Goal: Task Accomplishment & Management: Manage account settings

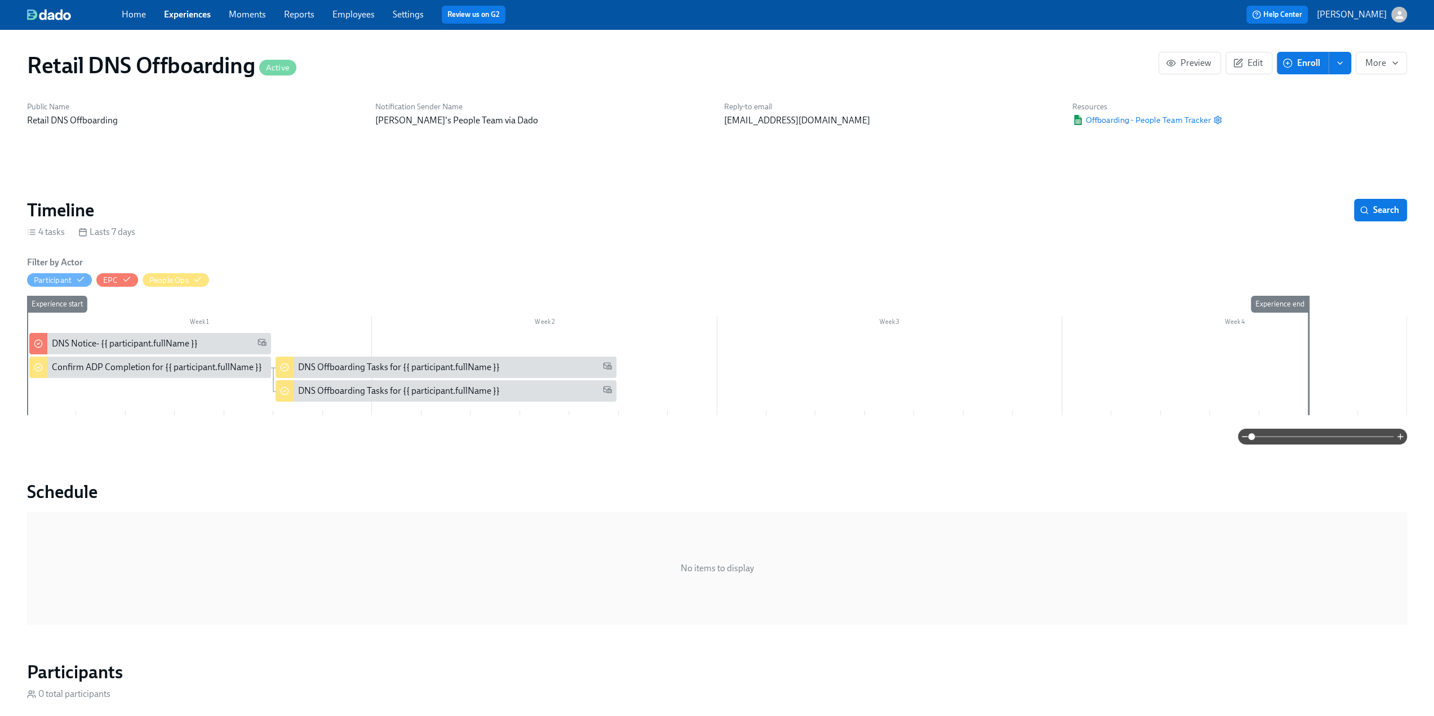
click at [184, 13] on link "Experiences" at bounding box center [187, 14] width 47 height 11
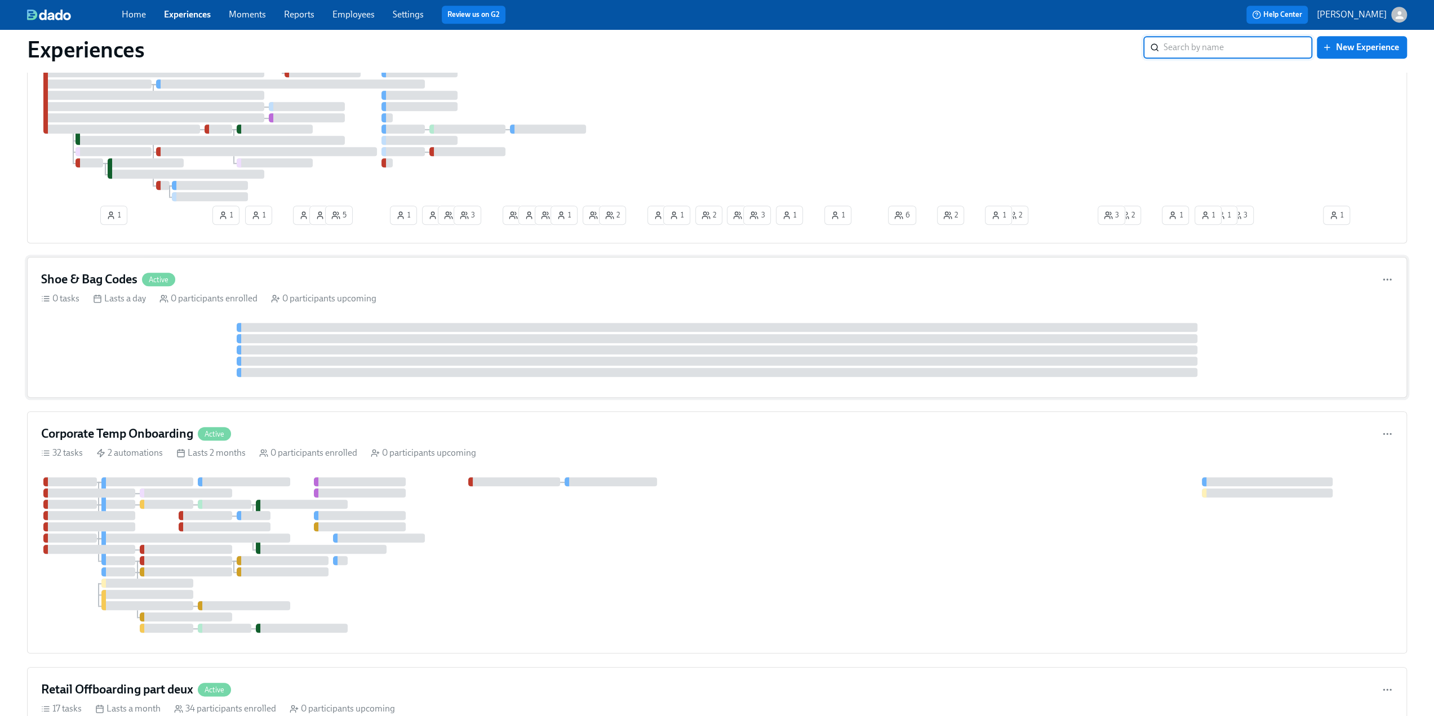
scroll to position [1014, 0]
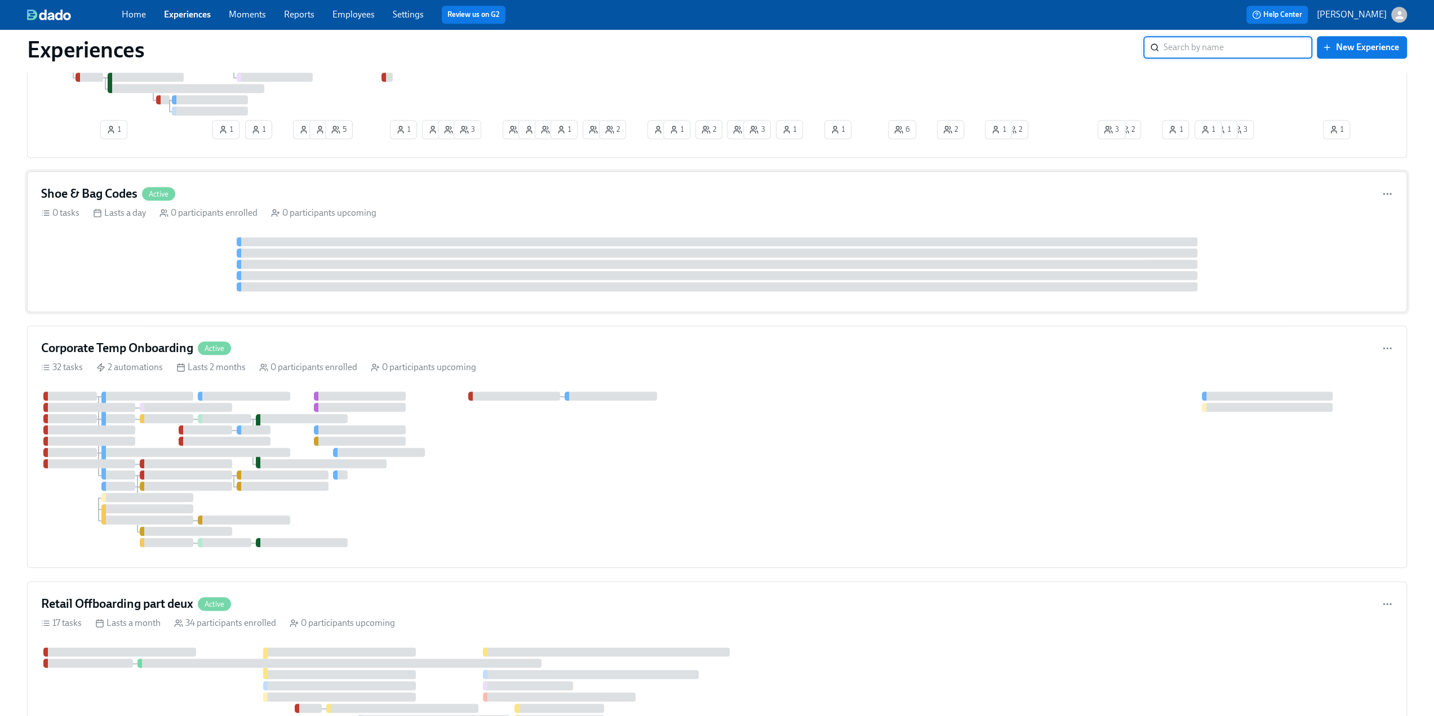
click at [95, 188] on h4 "Shoe & Bag Codes" at bounding box center [89, 193] width 96 height 17
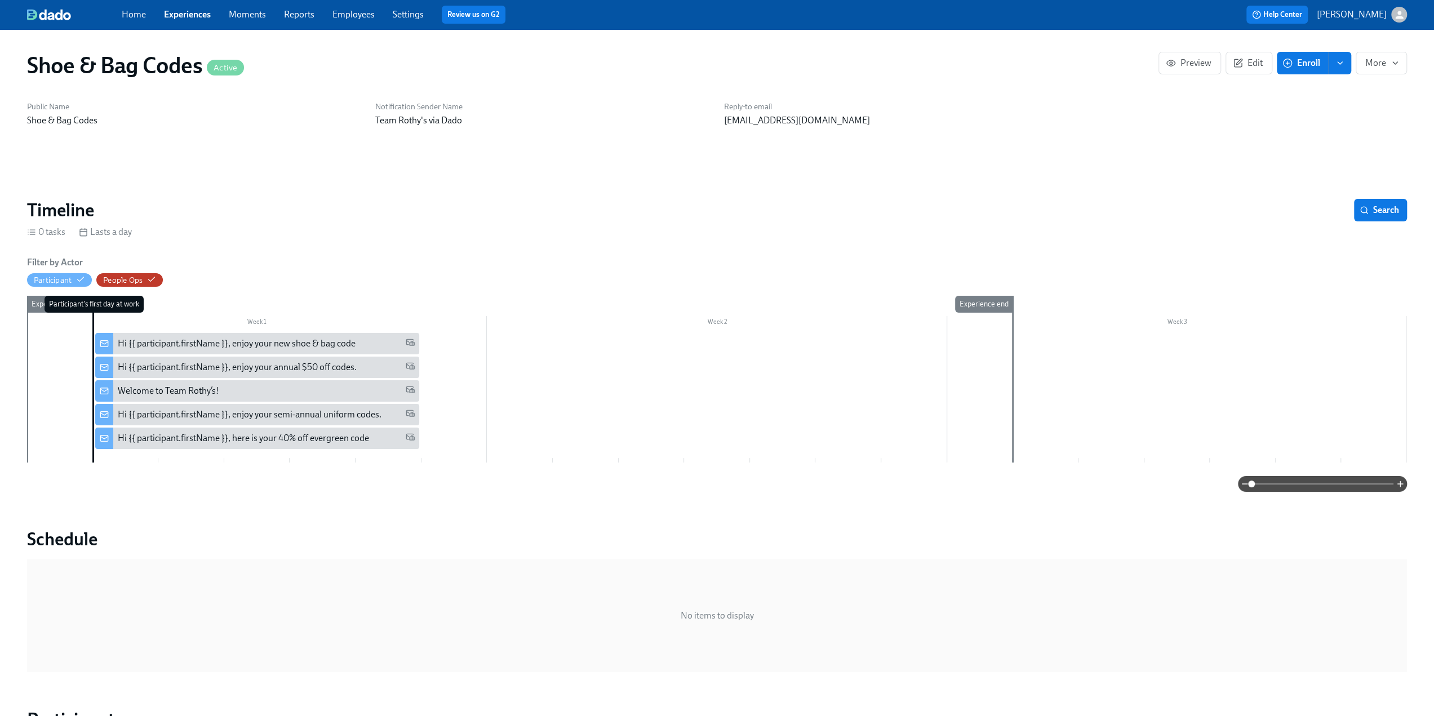
click at [1307, 63] on span "Enroll" at bounding box center [1302, 62] width 35 height 11
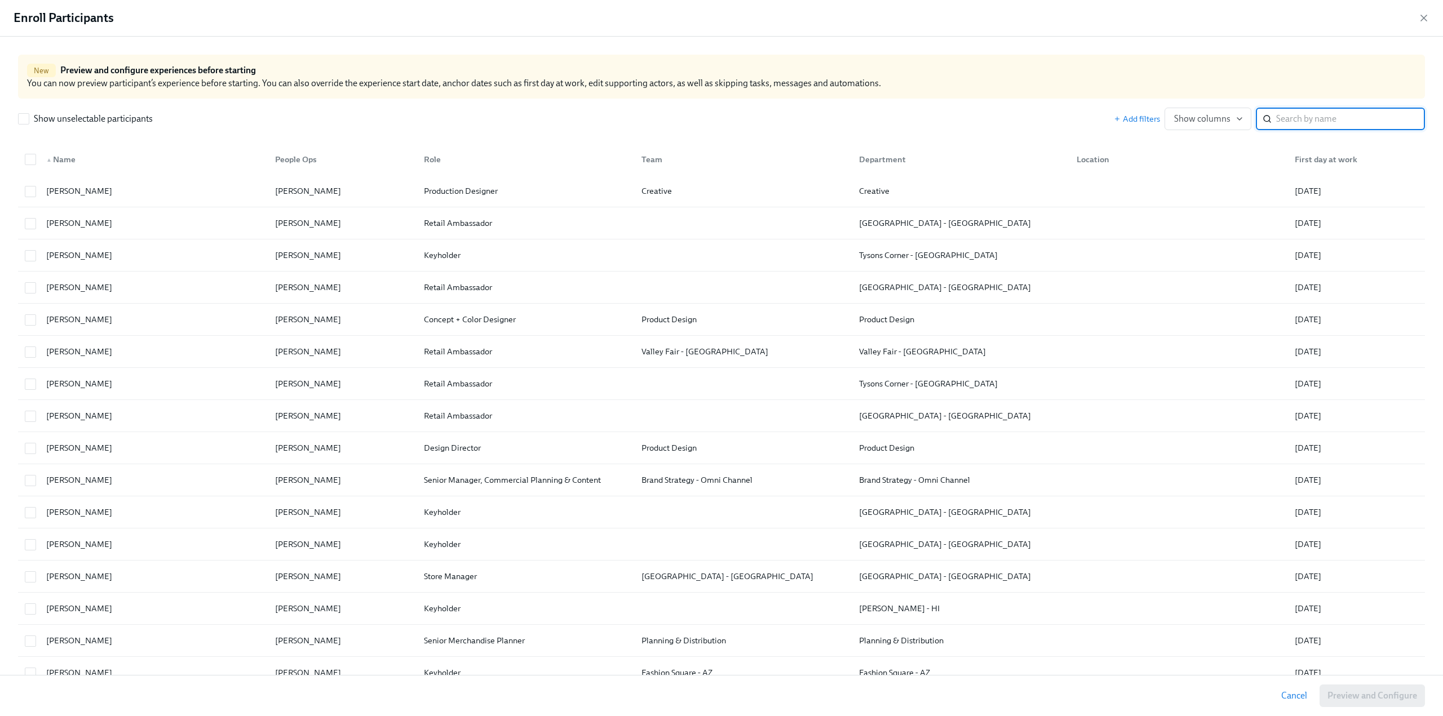
click at [1298, 127] on input "search" at bounding box center [1350, 119] width 149 height 23
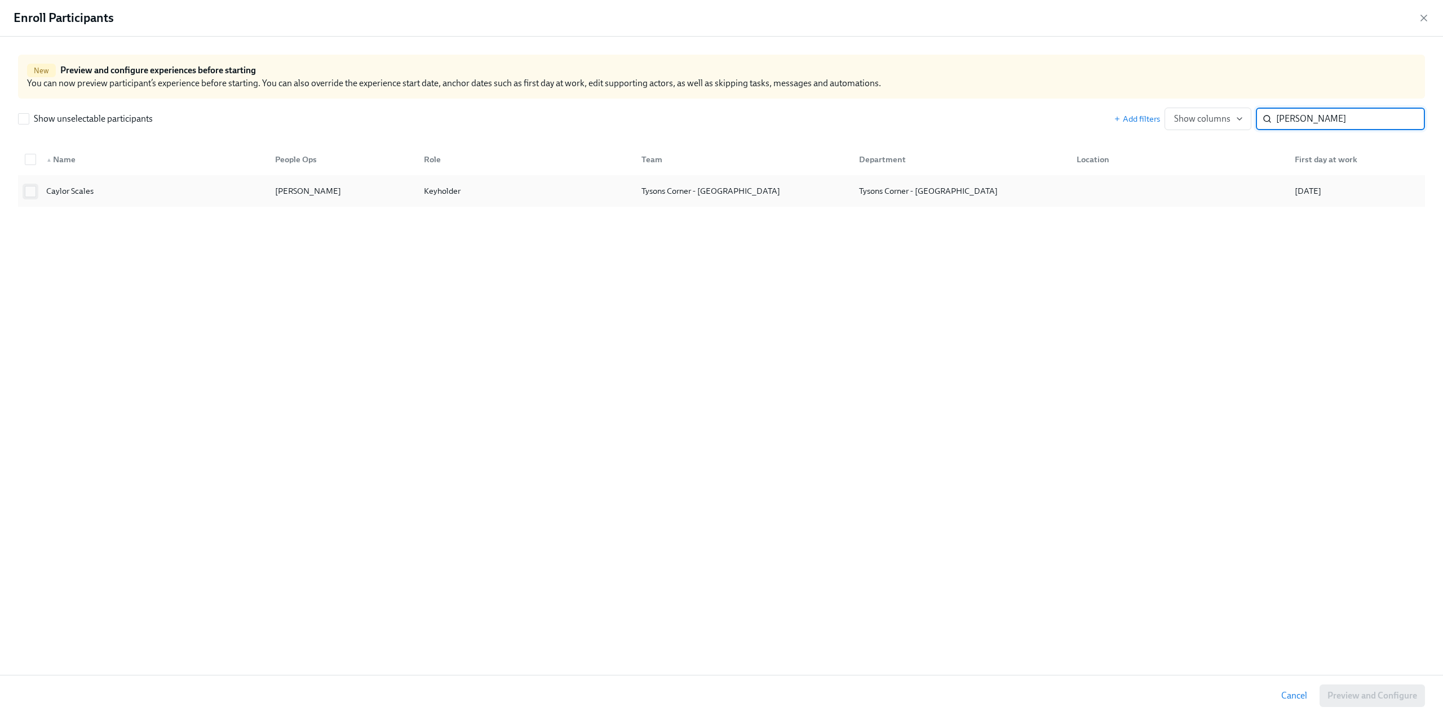
type input "caylor"
click at [29, 192] on input "checkbox" at bounding box center [30, 192] width 10 height 10
checkbox input "true"
click at [1351, 693] on span "Preview and Configure (1)" at bounding box center [1366, 695] width 102 height 11
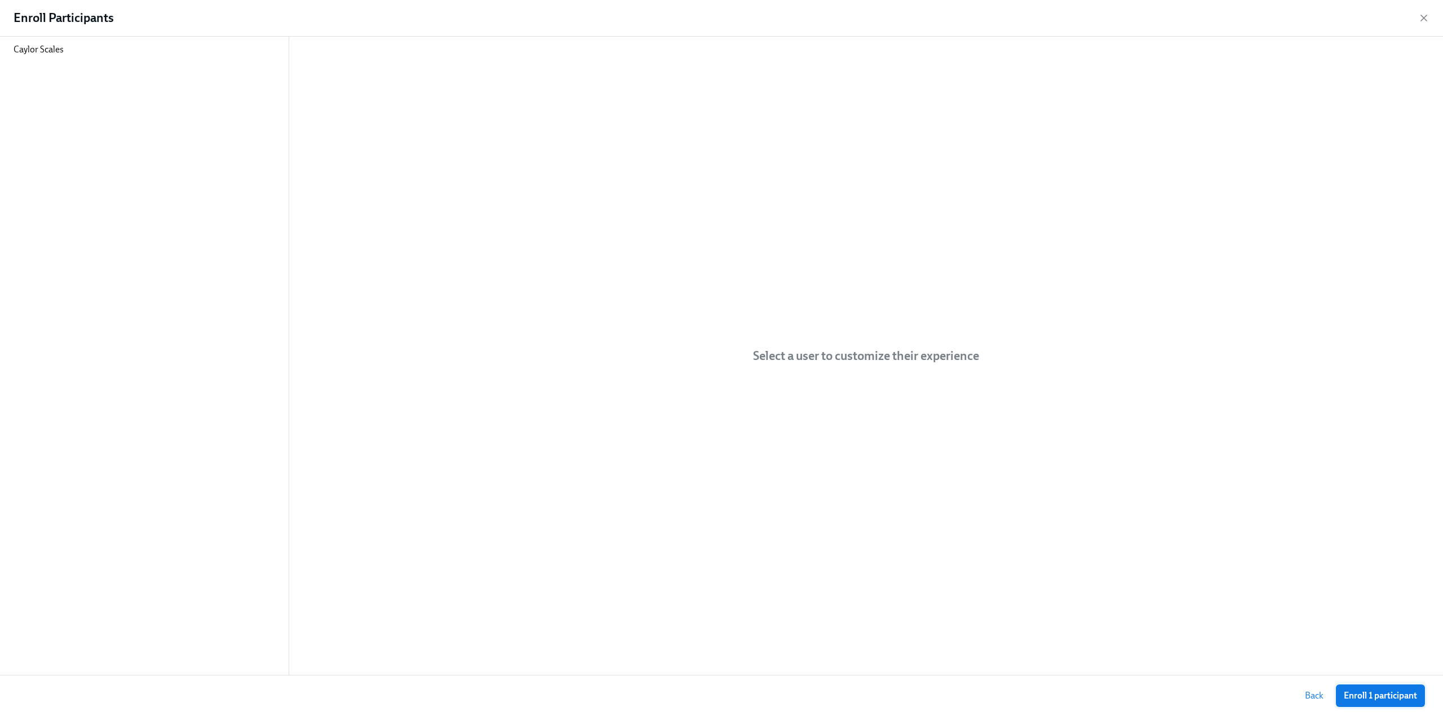
click at [1394, 698] on span "Enroll 1 participant" at bounding box center [1379, 695] width 73 height 11
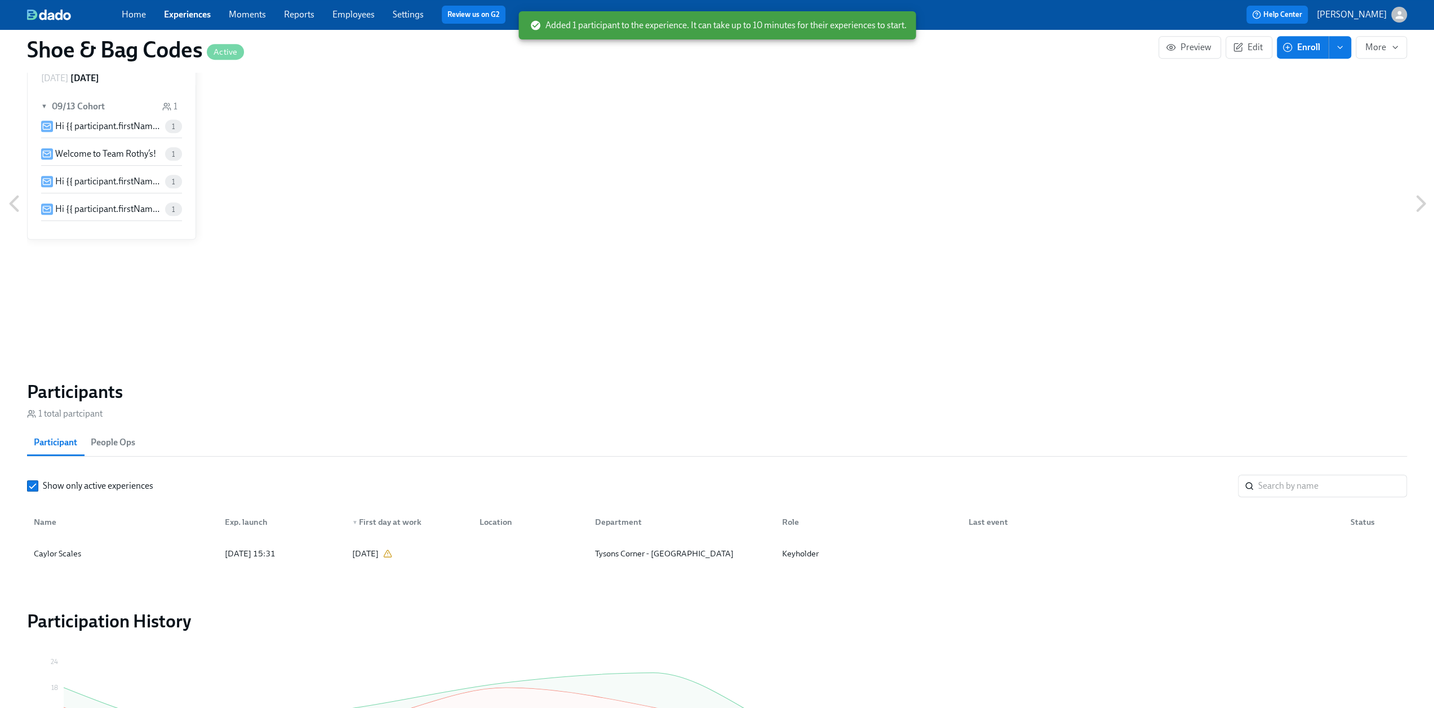
scroll to position [658, 0]
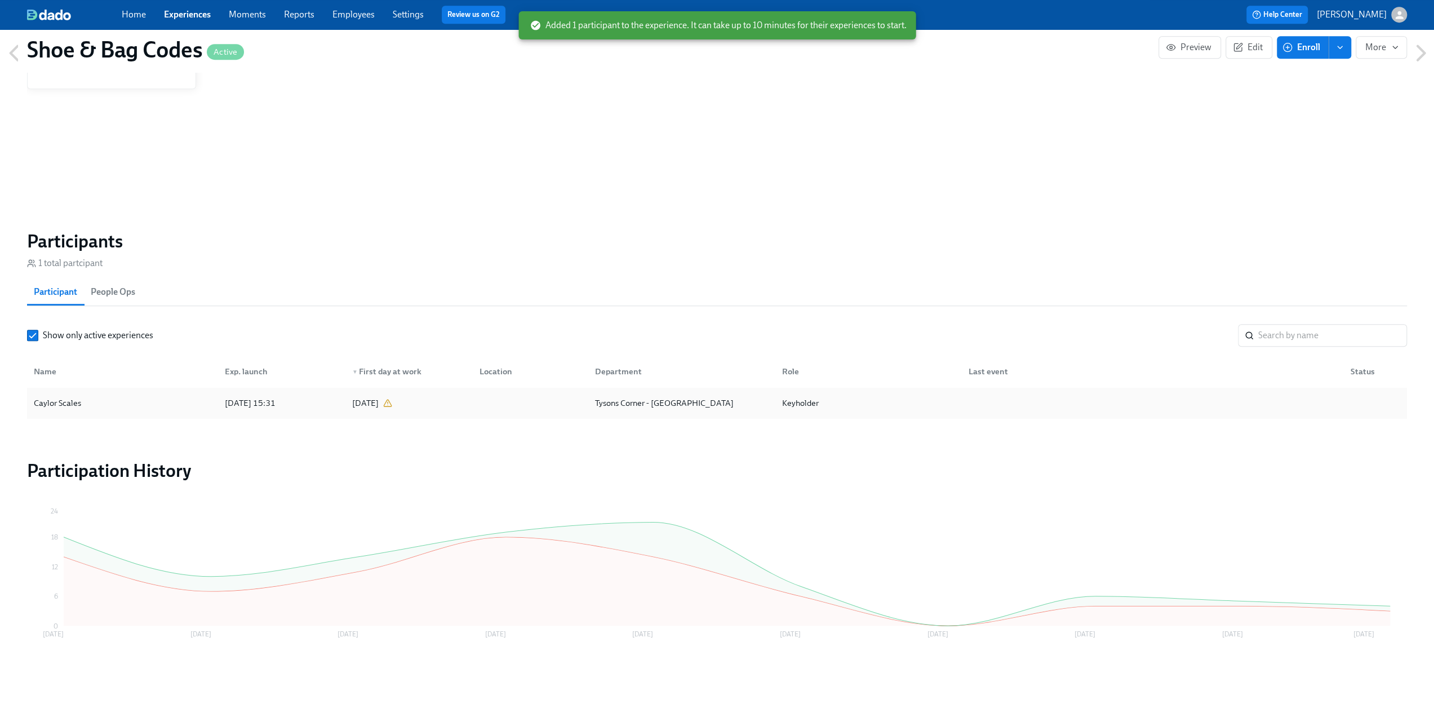
click at [77, 403] on div "Caylor Scales" at bounding box center [57, 403] width 56 height 14
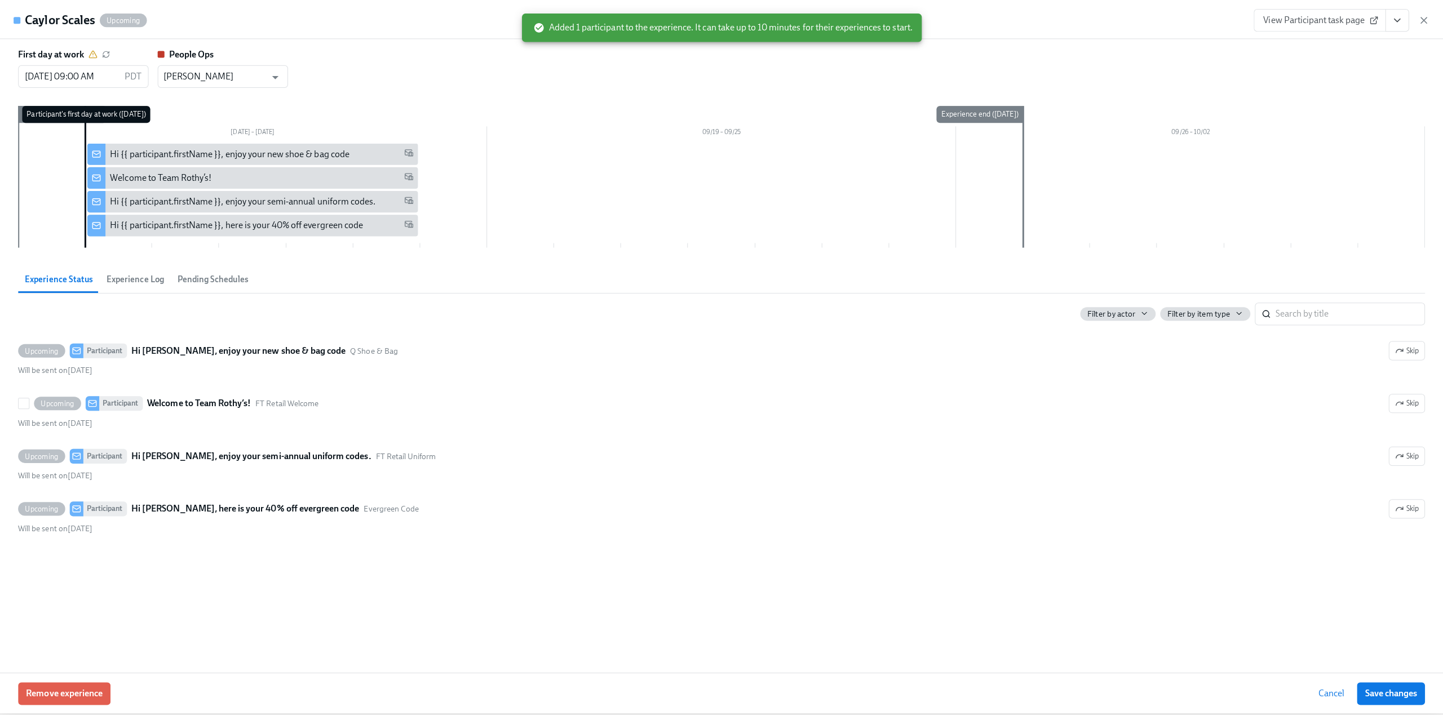
scroll to position [649, 0]
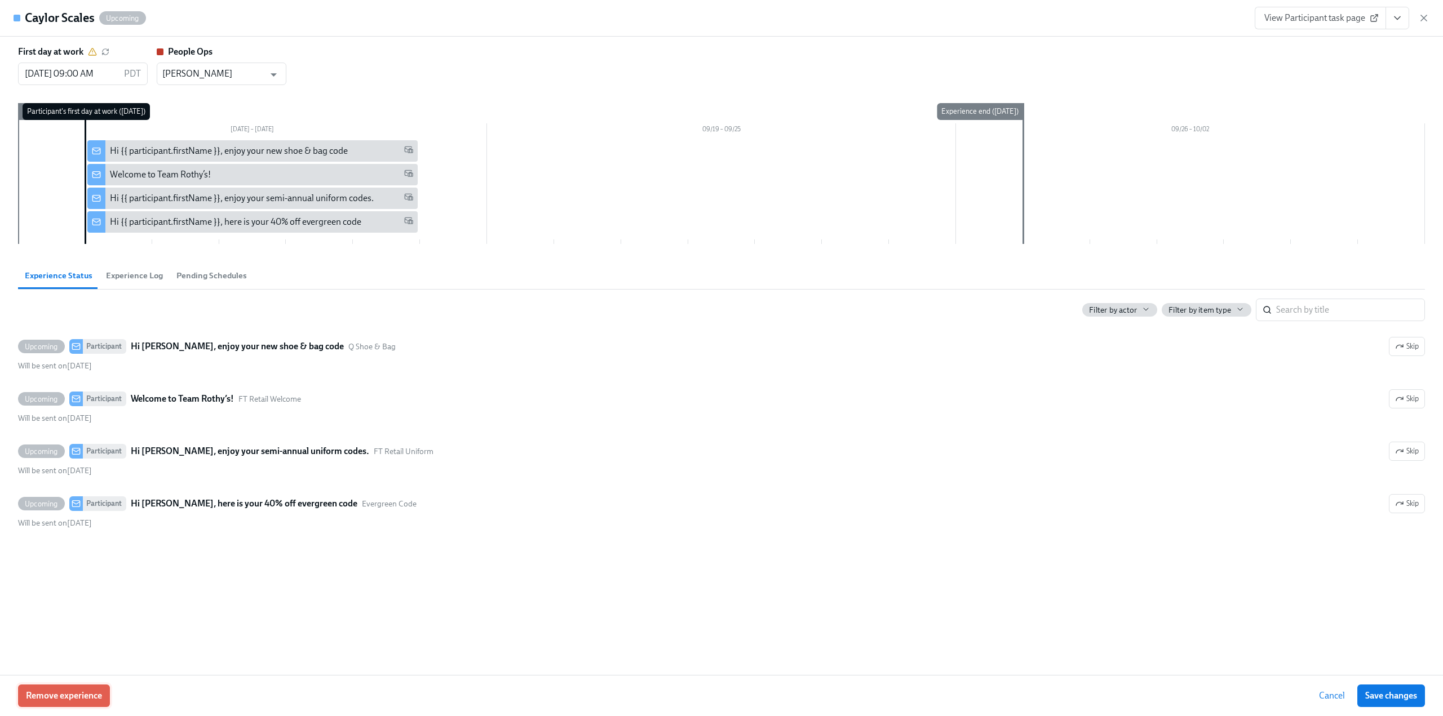
click at [56, 698] on span "Remove experience" at bounding box center [64, 695] width 76 height 11
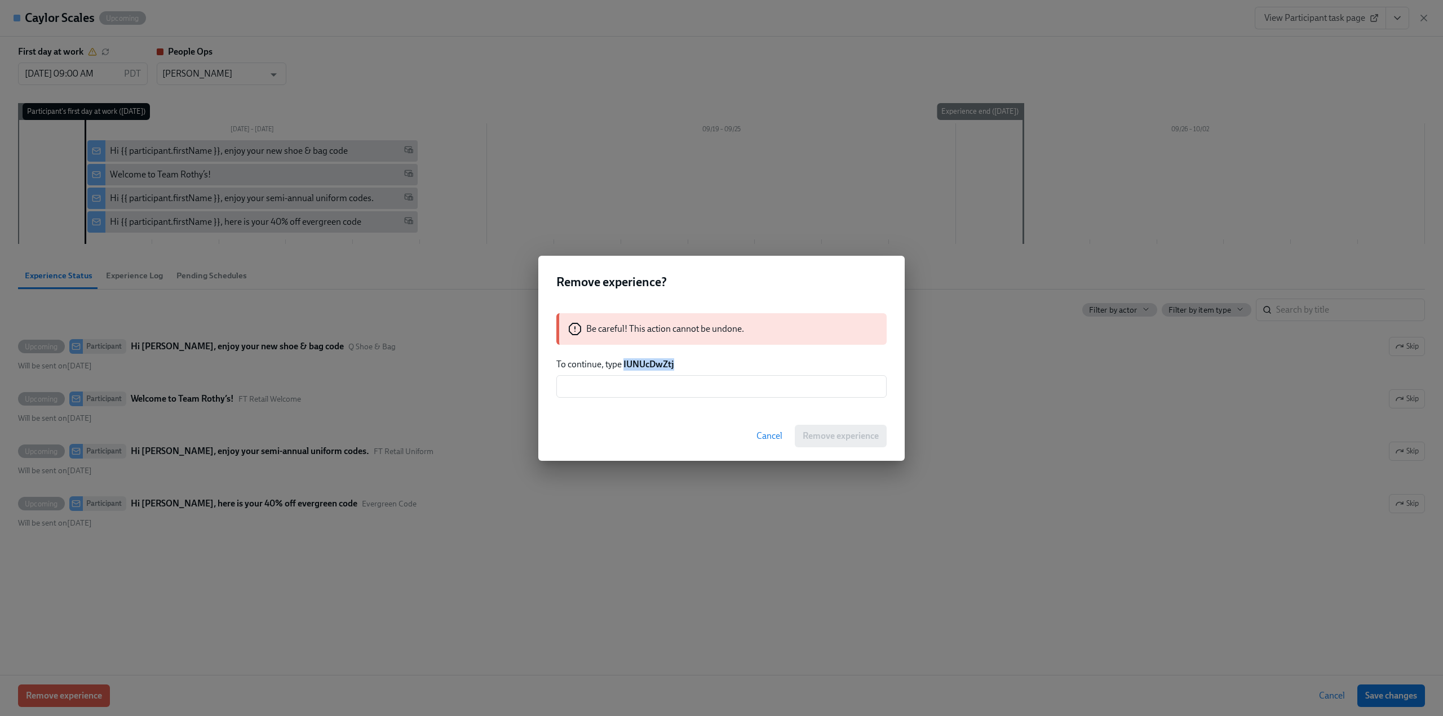
drag, startPoint x: 702, startPoint y: 362, endPoint x: 624, endPoint y: 365, distance: 77.8
click at [624, 365] on p "To continue, type IUNUcDwZtj" at bounding box center [721, 364] width 330 height 12
copy strong "IUNUcDwZtj"
click at [640, 388] on input "text" at bounding box center [721, 386] width 330 height 23
paste input "IUNUcDwZtj"
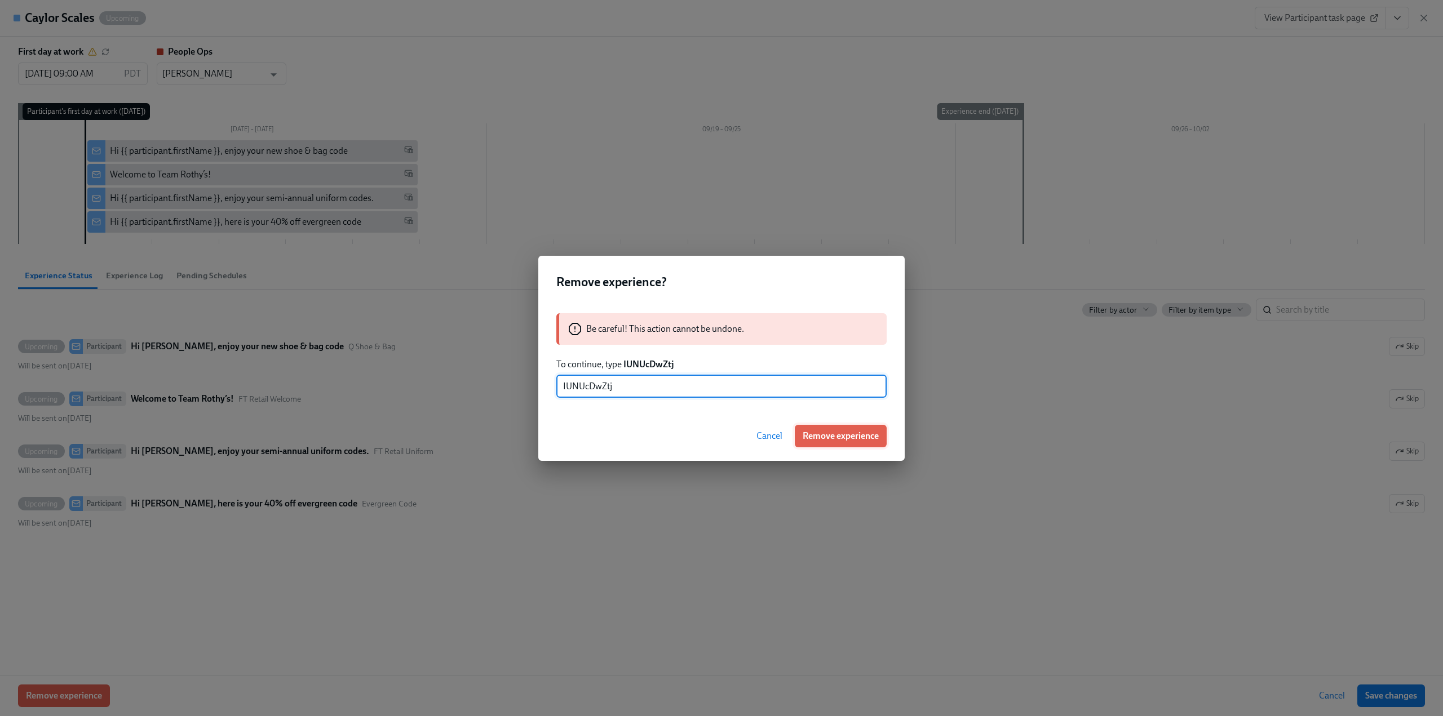
type input "IUNUcDwZtj"
click at [869, 436] on span "Remove experience" at bounding box center [840, 436] width 76 height 11
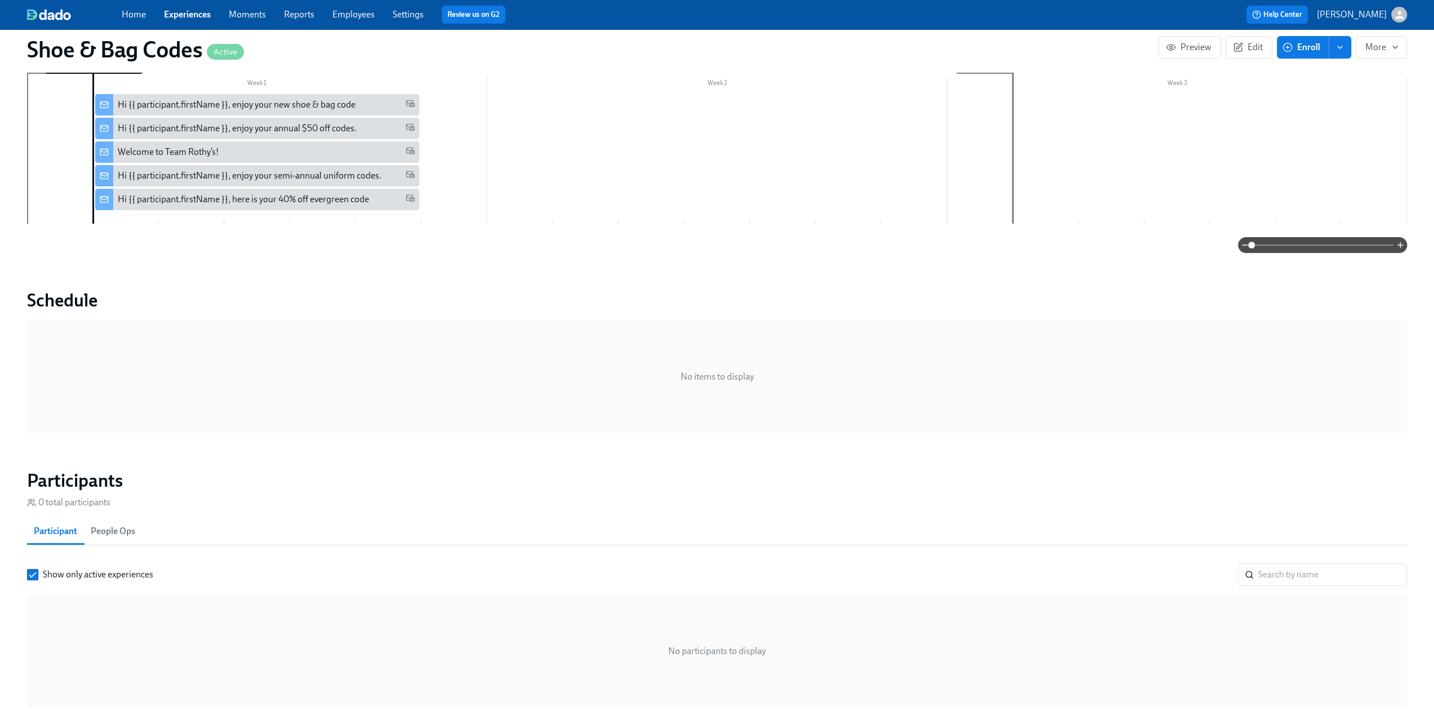
scroll to position [233, 0]
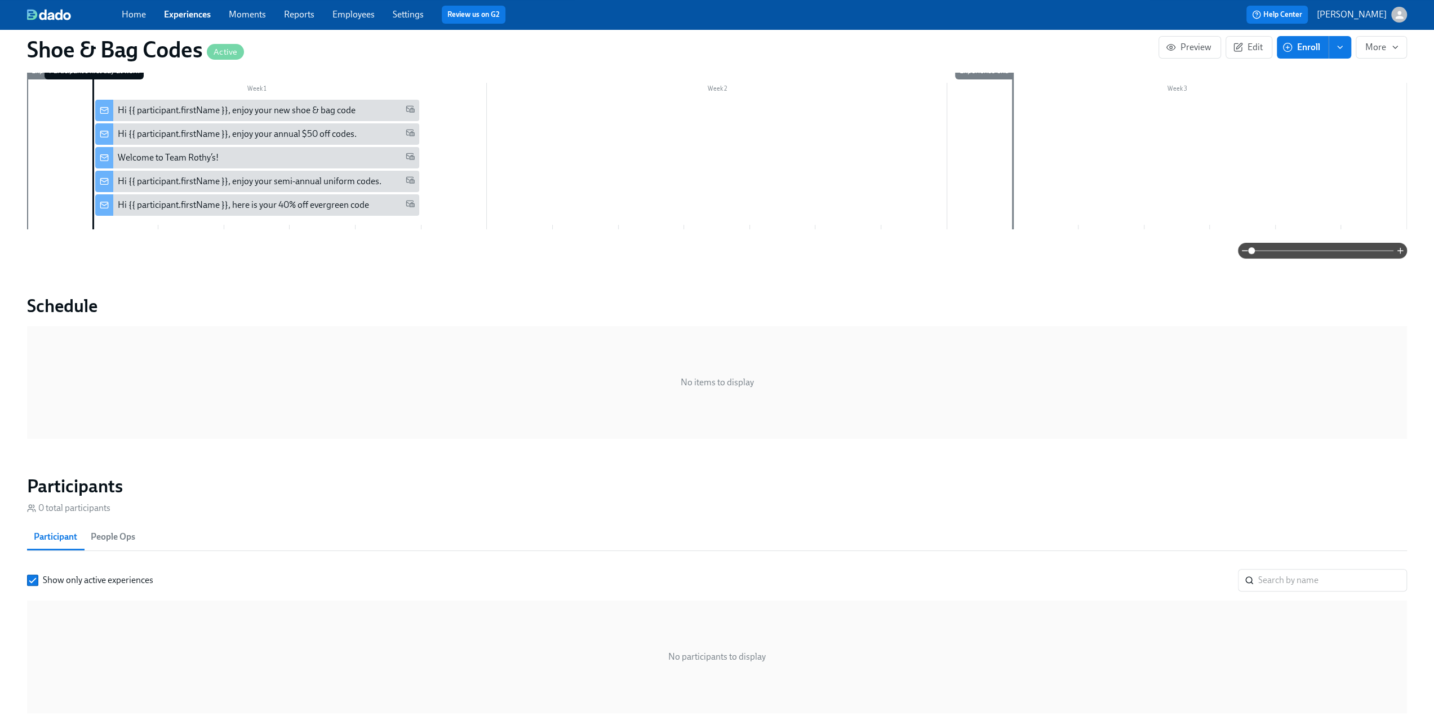
click at [298, 11] on link "Reports" at bounding box center [299, 14] width 30 height 11
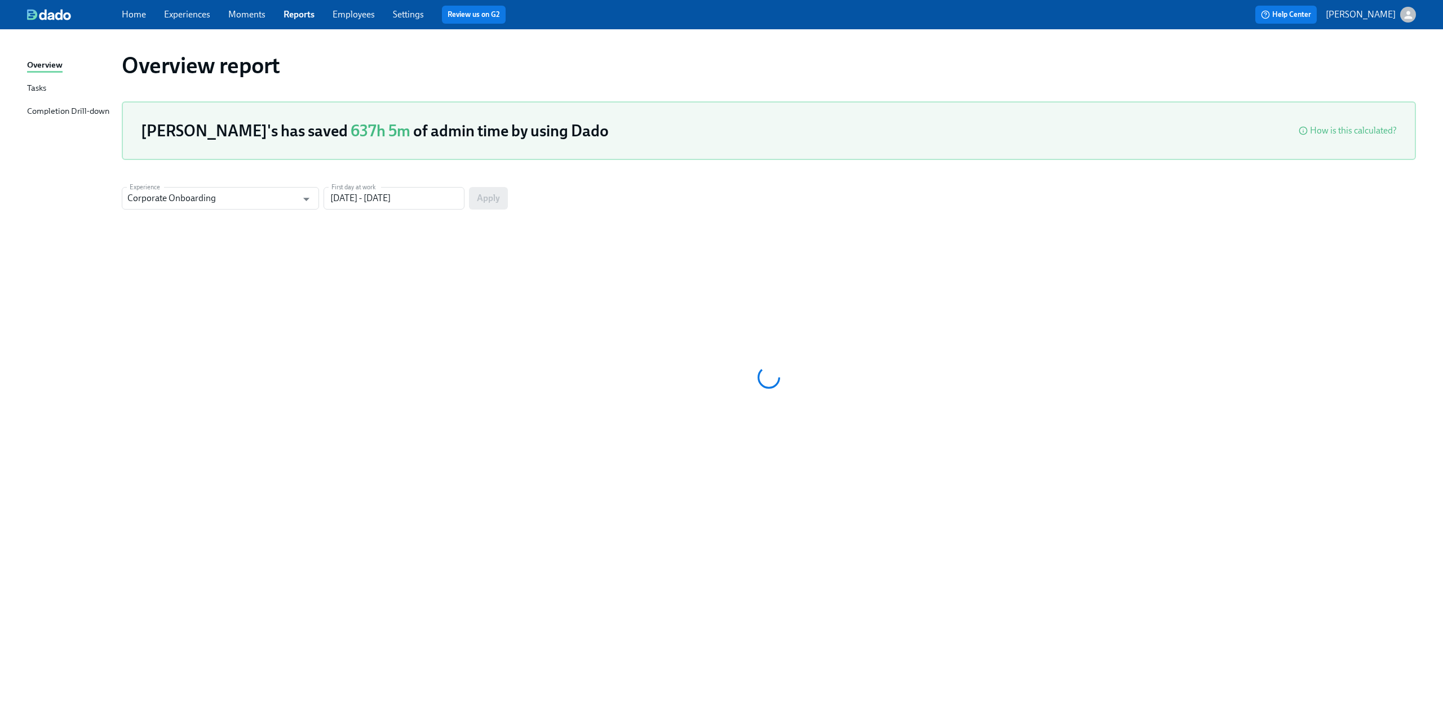
click at [358, 13] on link "Employees" at bounding box center [353, 14] width 42 height 11
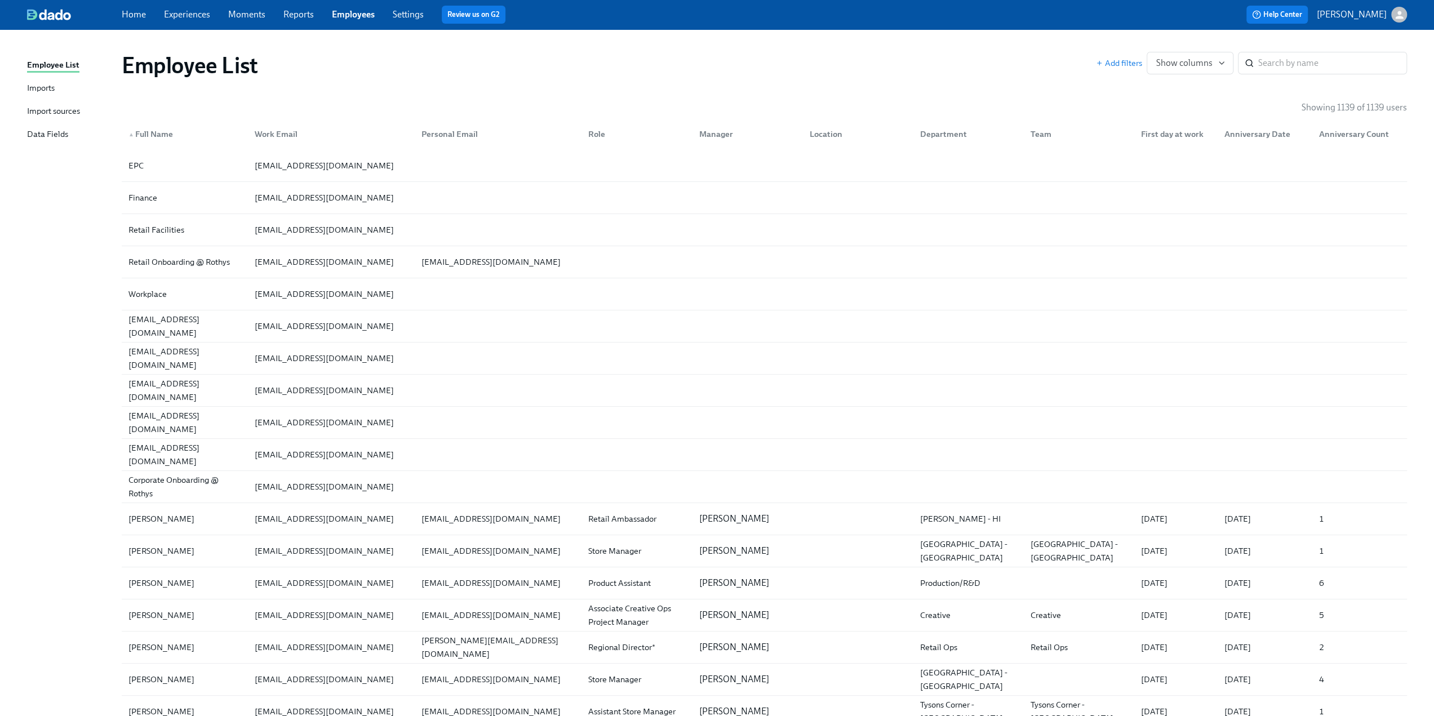
click at [37, 83] on div "Imports" at bounding box center [41, 89] width 28 height 14
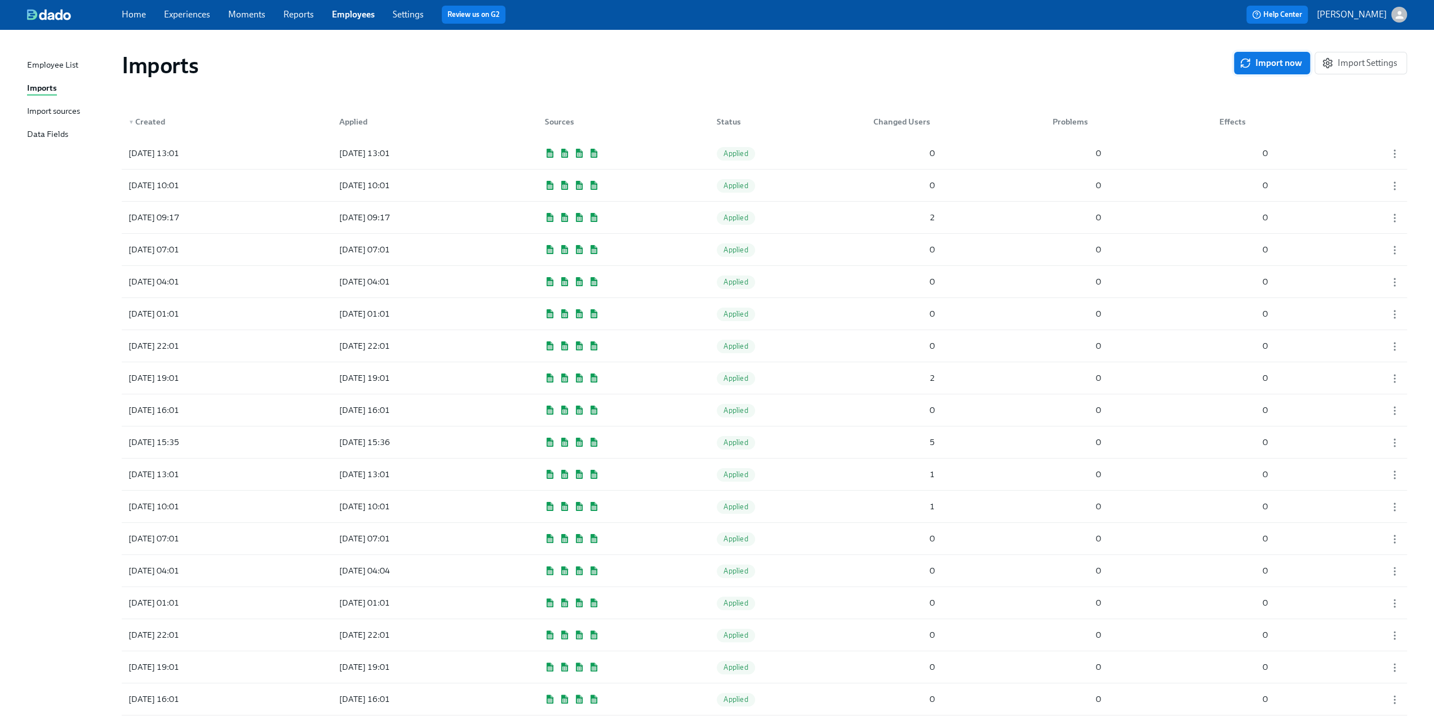
click at [1279, 61] on span "Import now" at bounding box center [1272, 62] width 60 height 11
click at [783, 154] on div "2025/09/12 15:32 Pending 1 0 0" at bounding box center [764, 153] width 1285 height 32
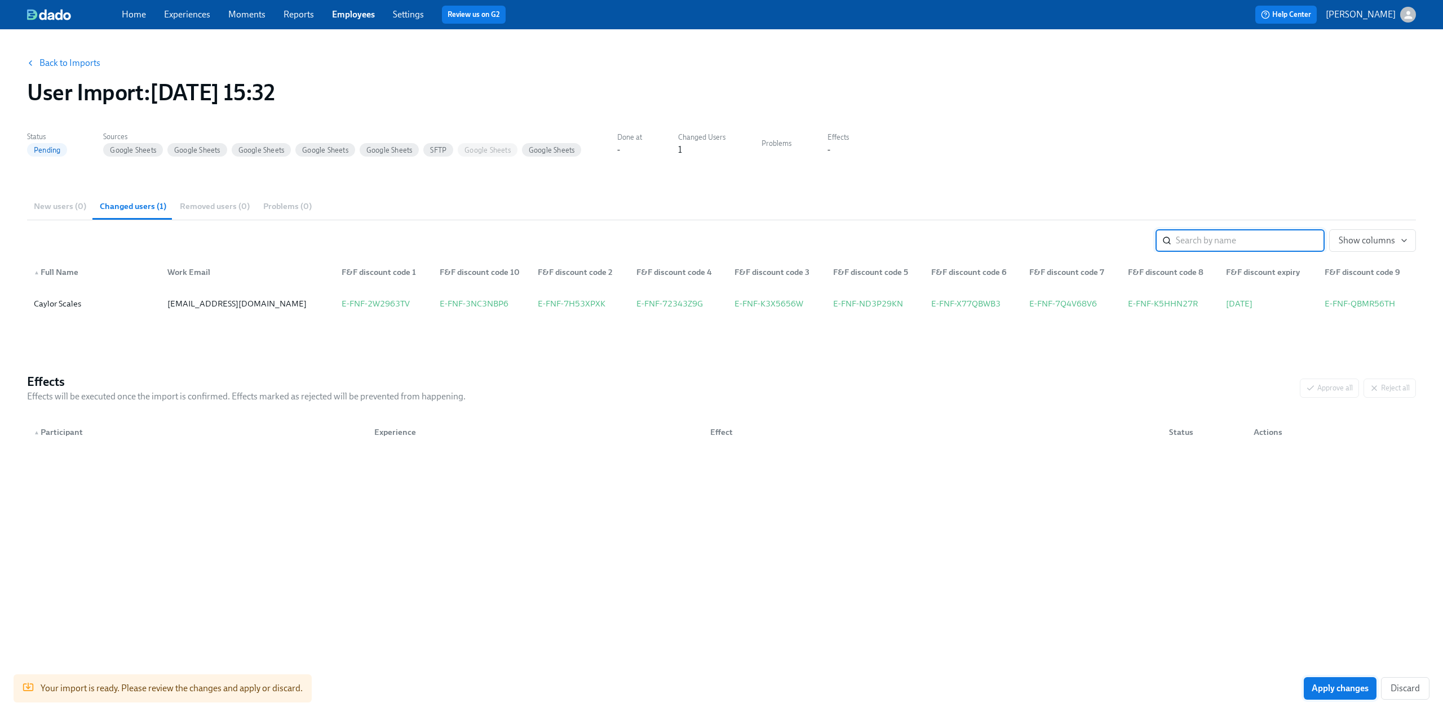
click at [1355, 684] on span "Apply changes" at bounding box center [1339, 688] width 57 height 11
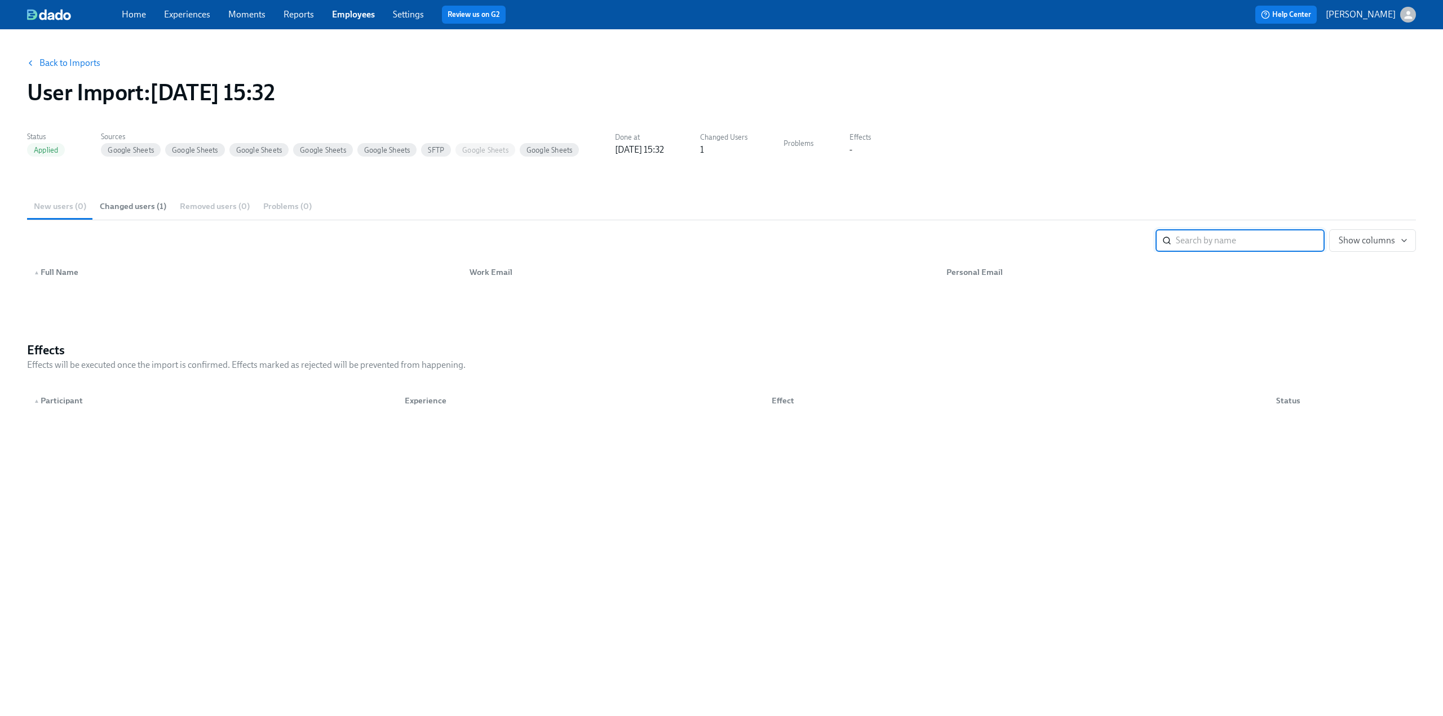
click at [201, 19] on link "Experiences" at bounding box center [187, 14] width 46 height 11
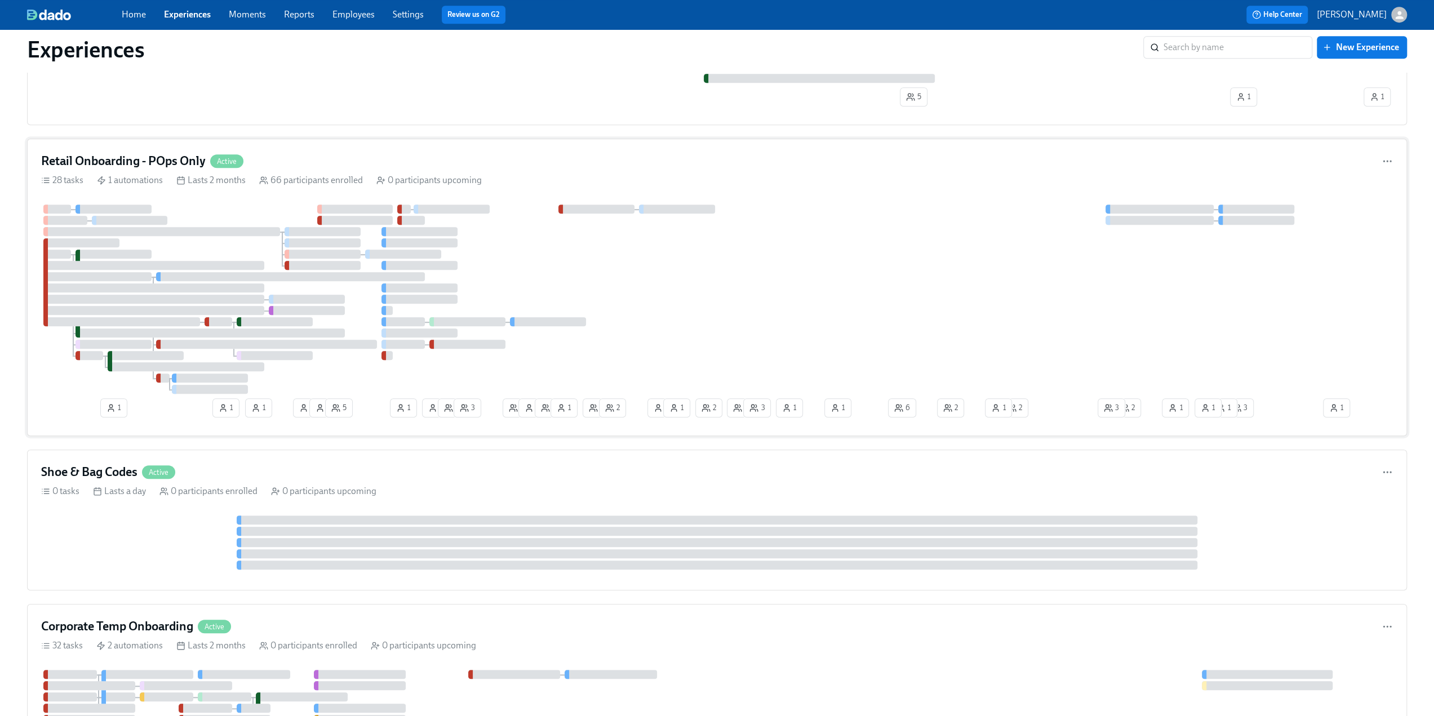
scroll to position [845, 0]
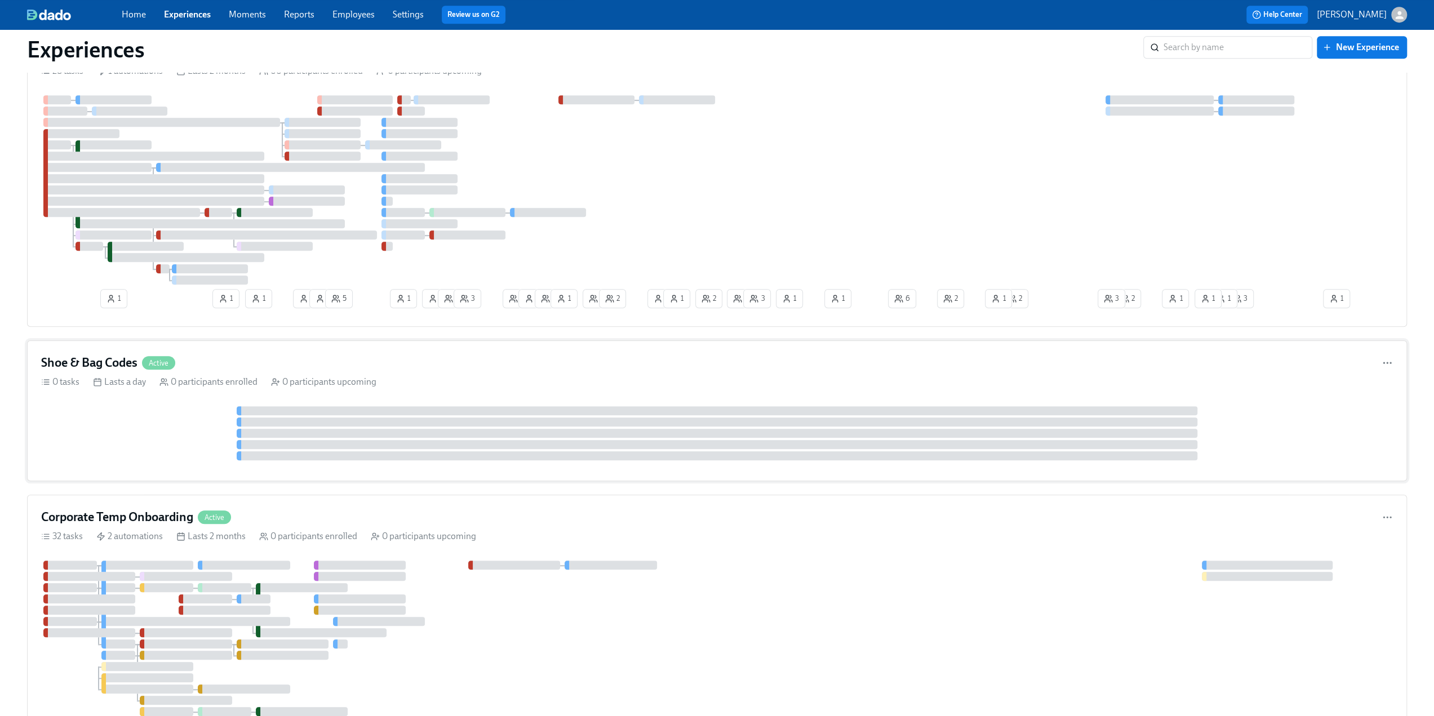
click at [91, 356] on h4 "Shoe & Bag Codes" at bounding box center [89, 362] width 96 height 17
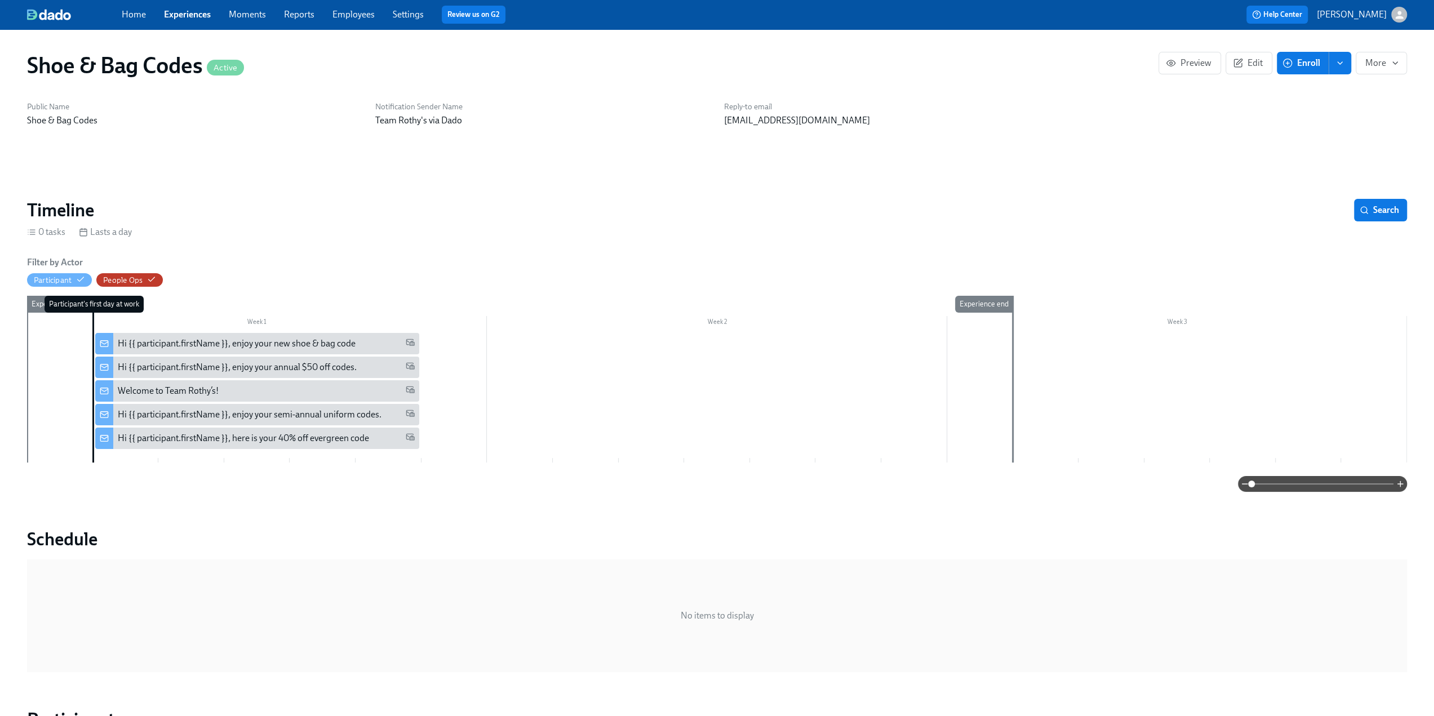
click at [1340, 64] on icon "enroll" at bounding box center [1339, 63] width 9 height 9
click at [1302, 88] on span "Enroll manually" at bounding box center [1311, 91] width 64 height 12
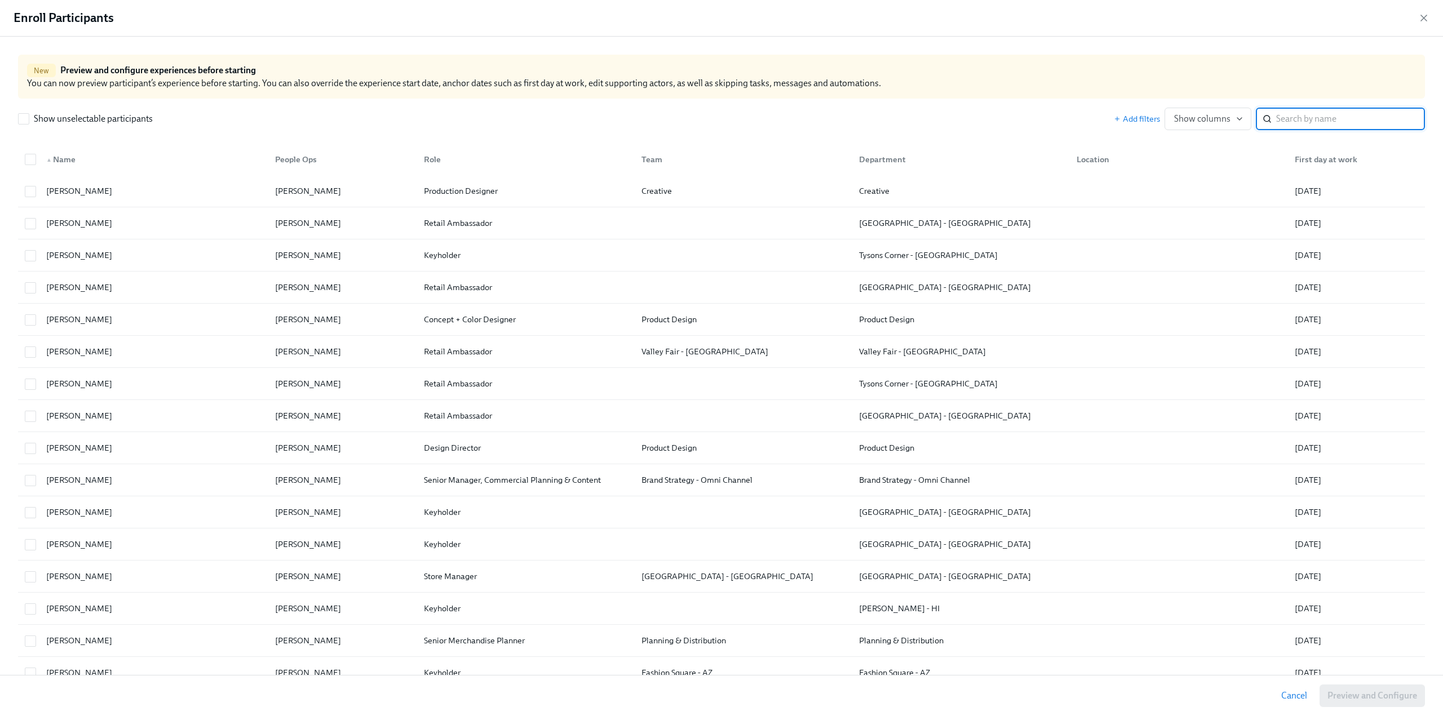
click at [1311, 117] on input "search" at bounding box center [1350, 119] width 149 height 23
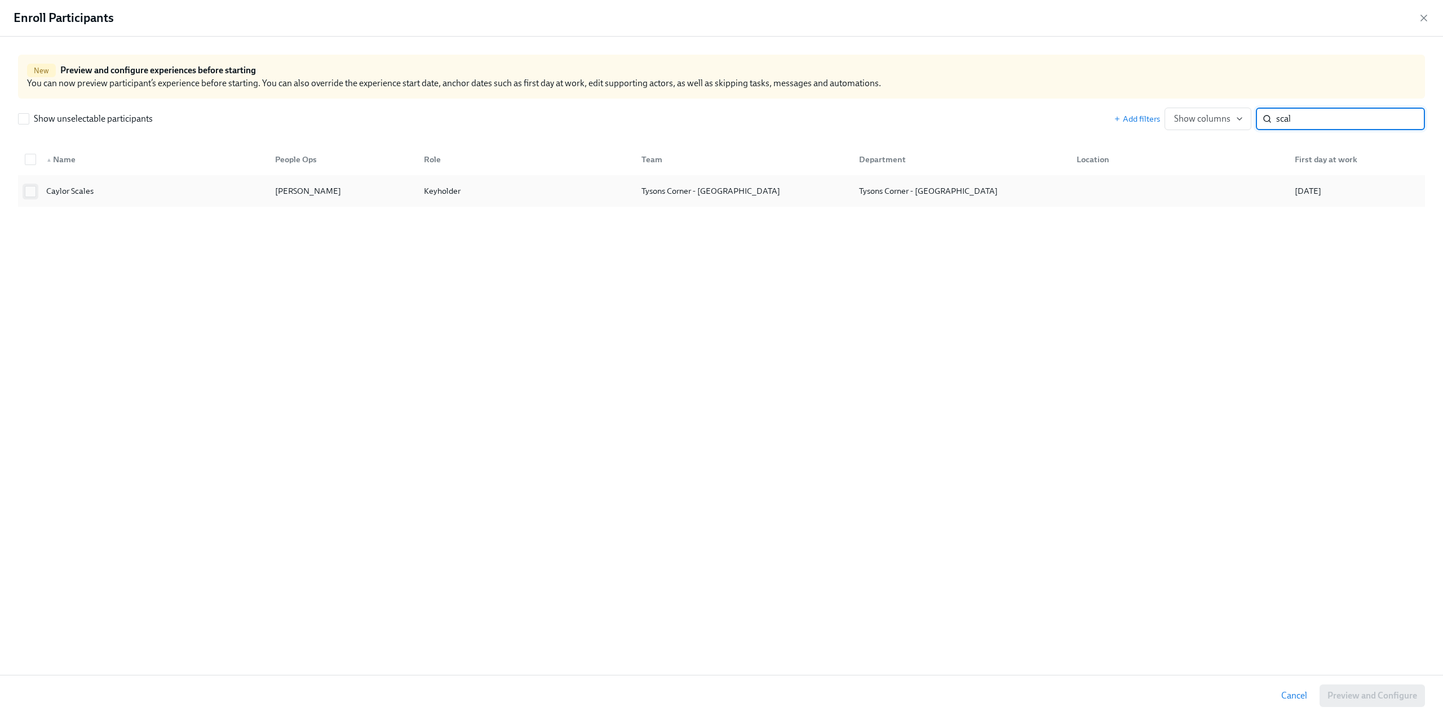
type input "scal"
click at [28, 187] on input "checkbox" at bounding box center [30, 192] width 10 height 10
checkbox input "true"
click at [1360, 696] on span "Preview and Configure (1)" at bounding box center [1366, 695] width 102 height 11
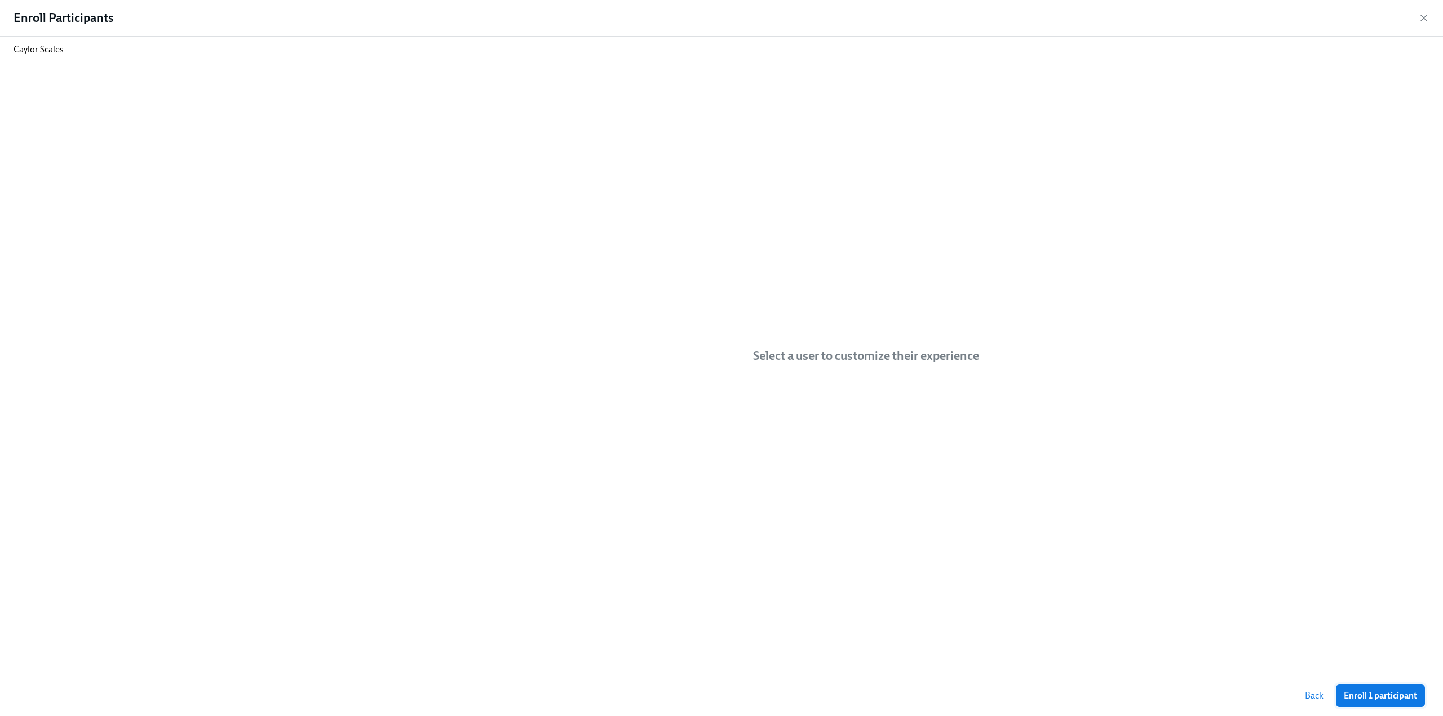
click at [1358, 697] on span "Enroll 1 participant" at bounding box center [1379, 695] width 73 height 11
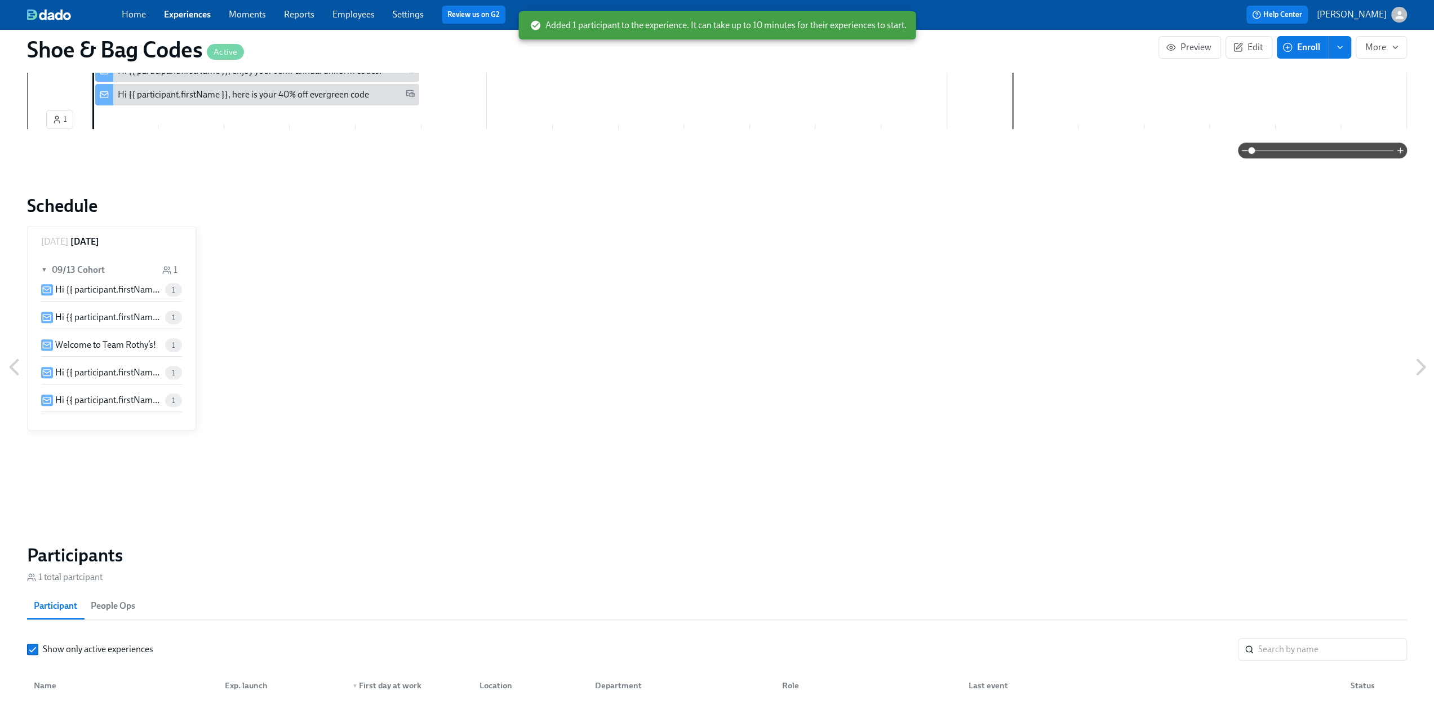
scroll to position [451, 0]
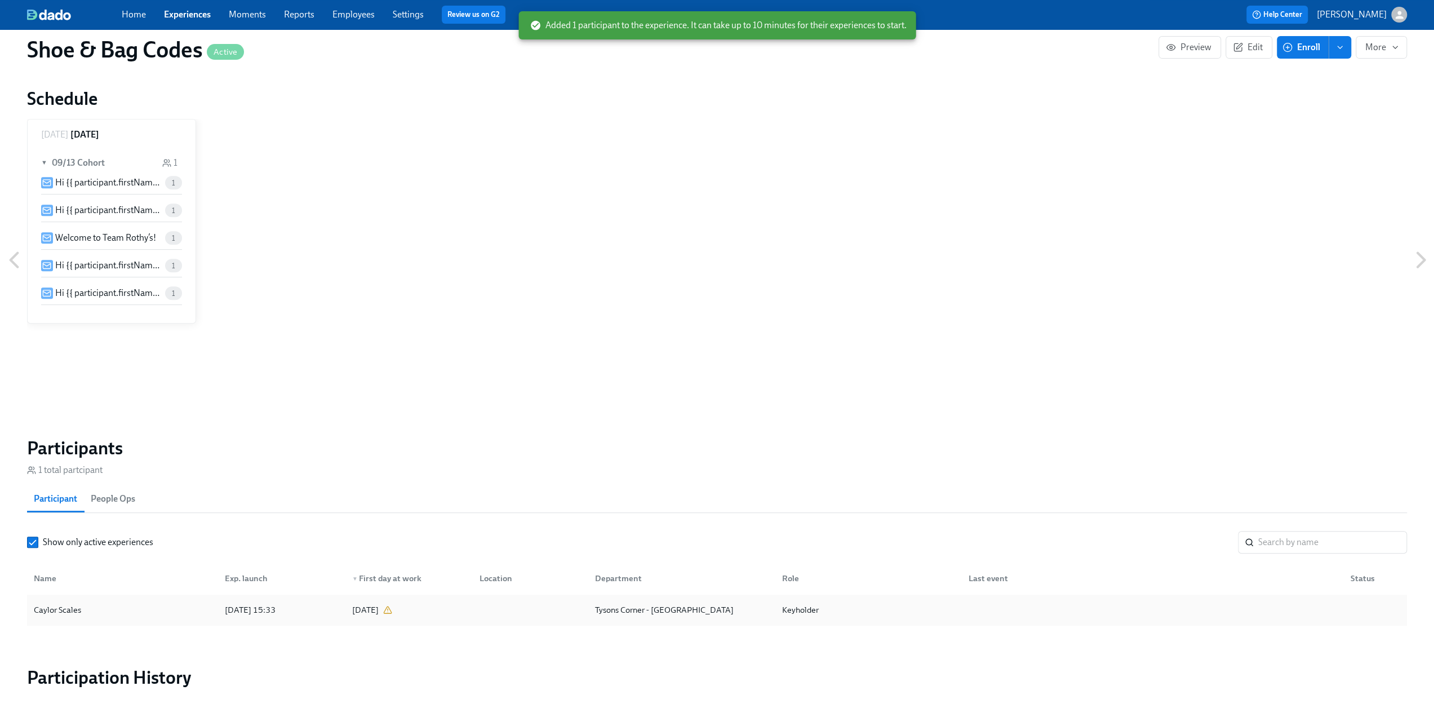
click at [110, 609] on div "Caylor Scales" at bounding box center [122, 609] width 187 height 23
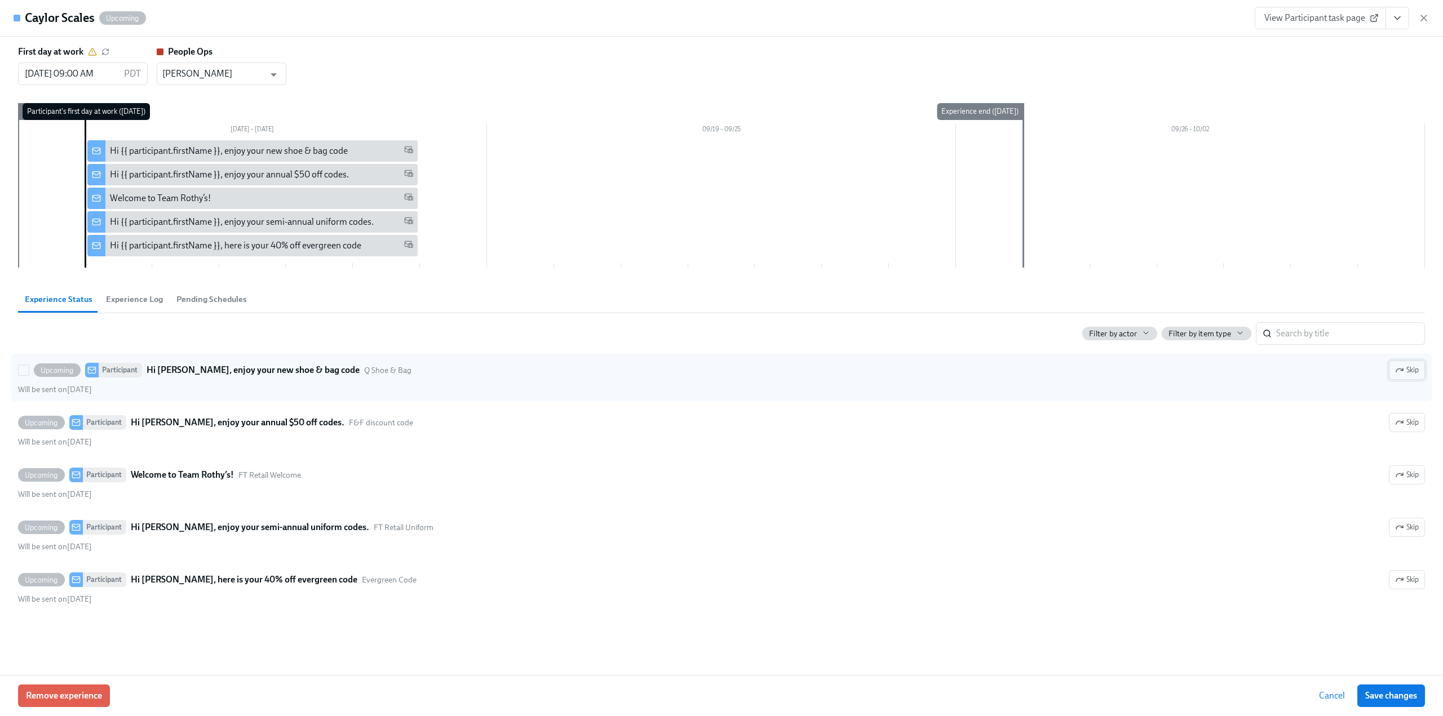
click at [1415, 371] on span "Skip" at bounding box center [1407, 370] width 24 height 11
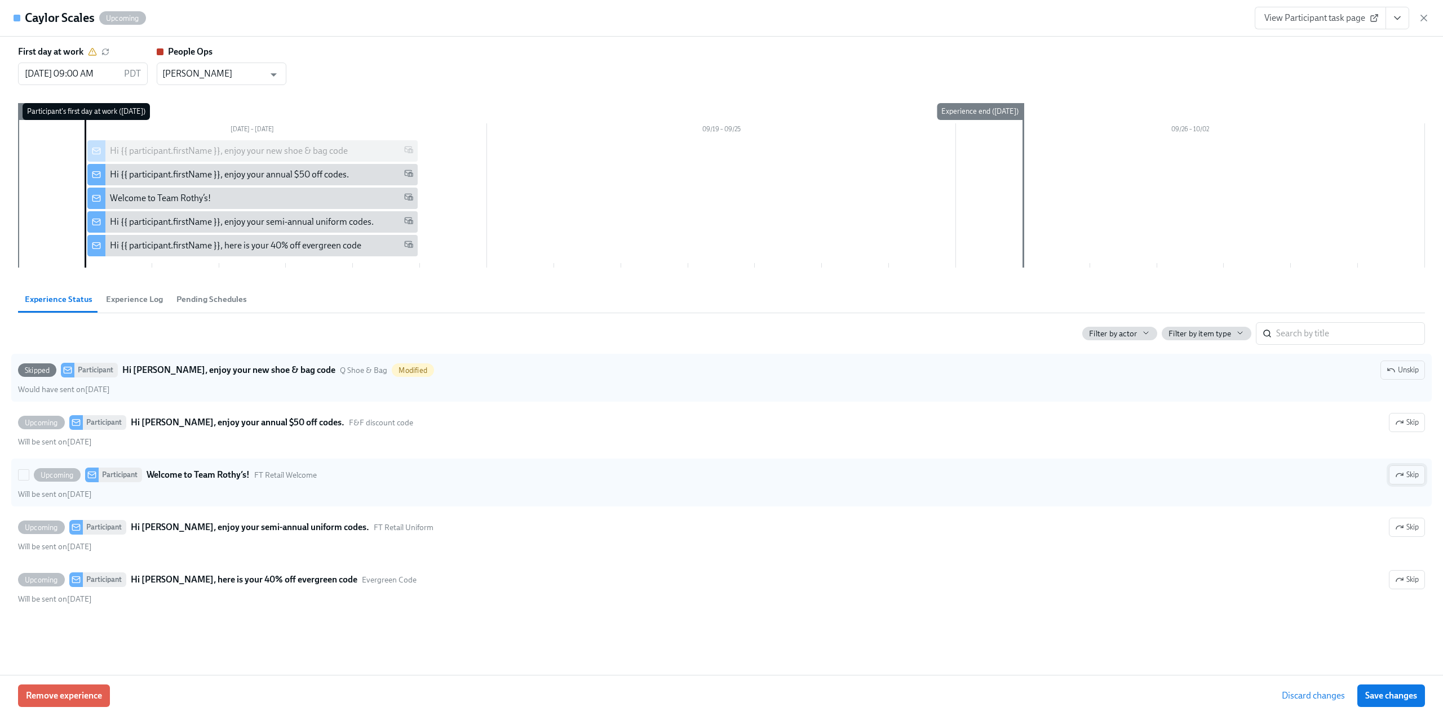
click at [1401, 478] on span "Skip" at bounding box center [1407, 474] width 24 height 11
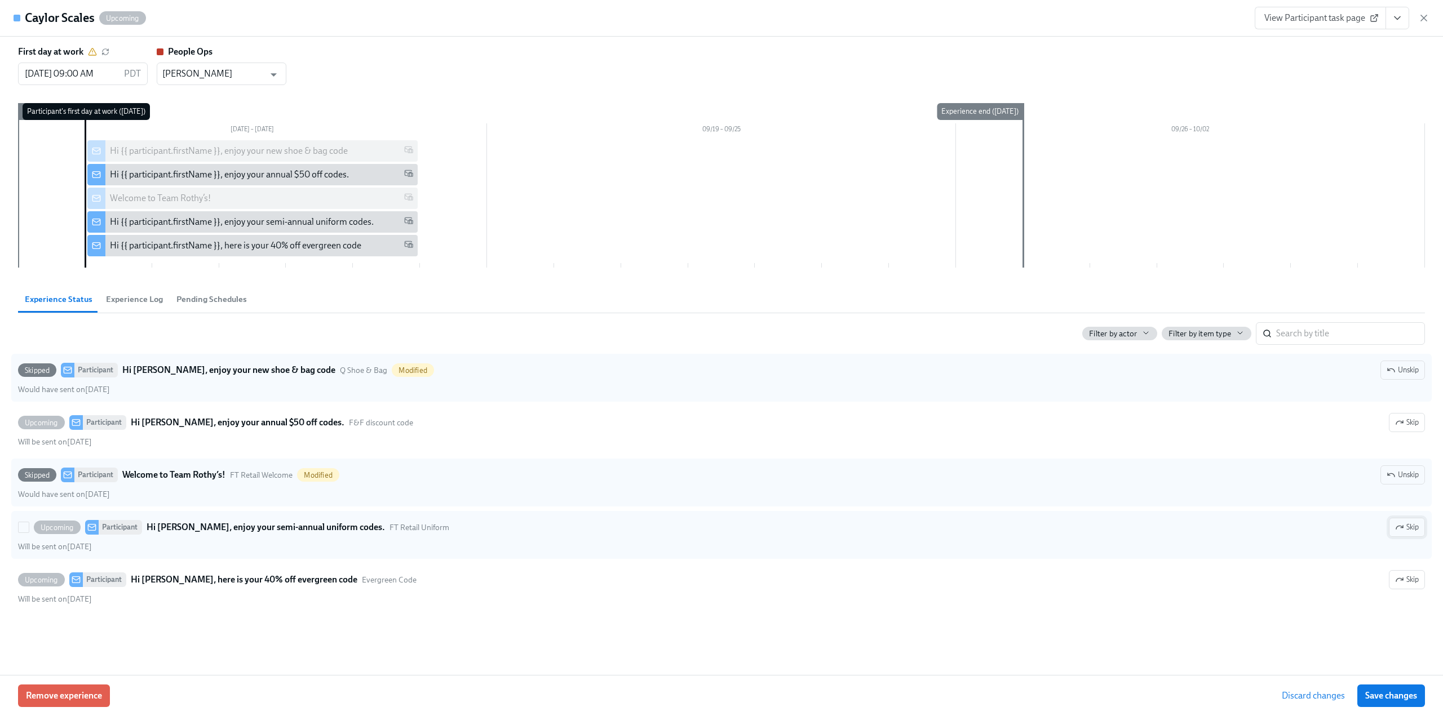
click at [1403, 530] on span "Skip" at bounding box center [1407, 527] width 24 height 11
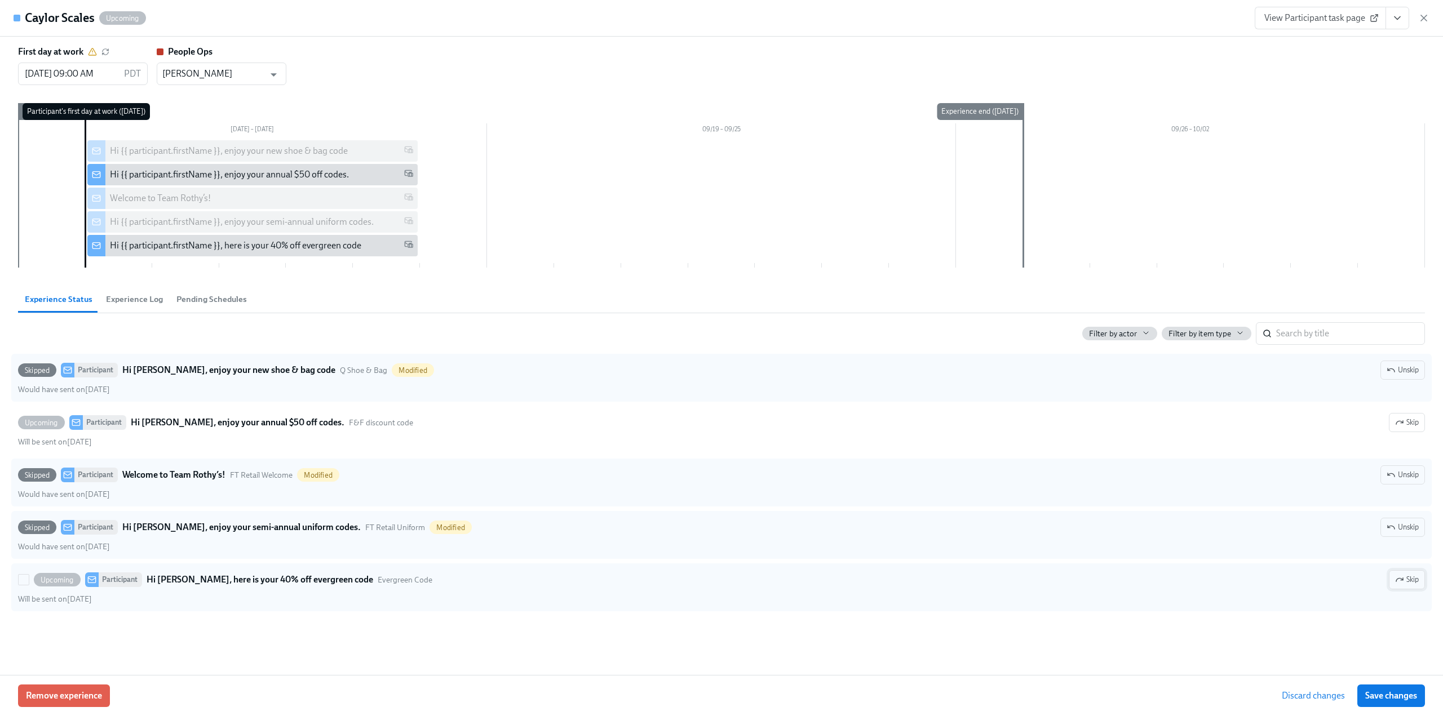
click at [1410, 575] on span "Skip" at bounding box center [1407, 579] width 24 height 11
click at [1388, 694] on span "Save changes" at bounding box center [1391, 695] width 52 height 11
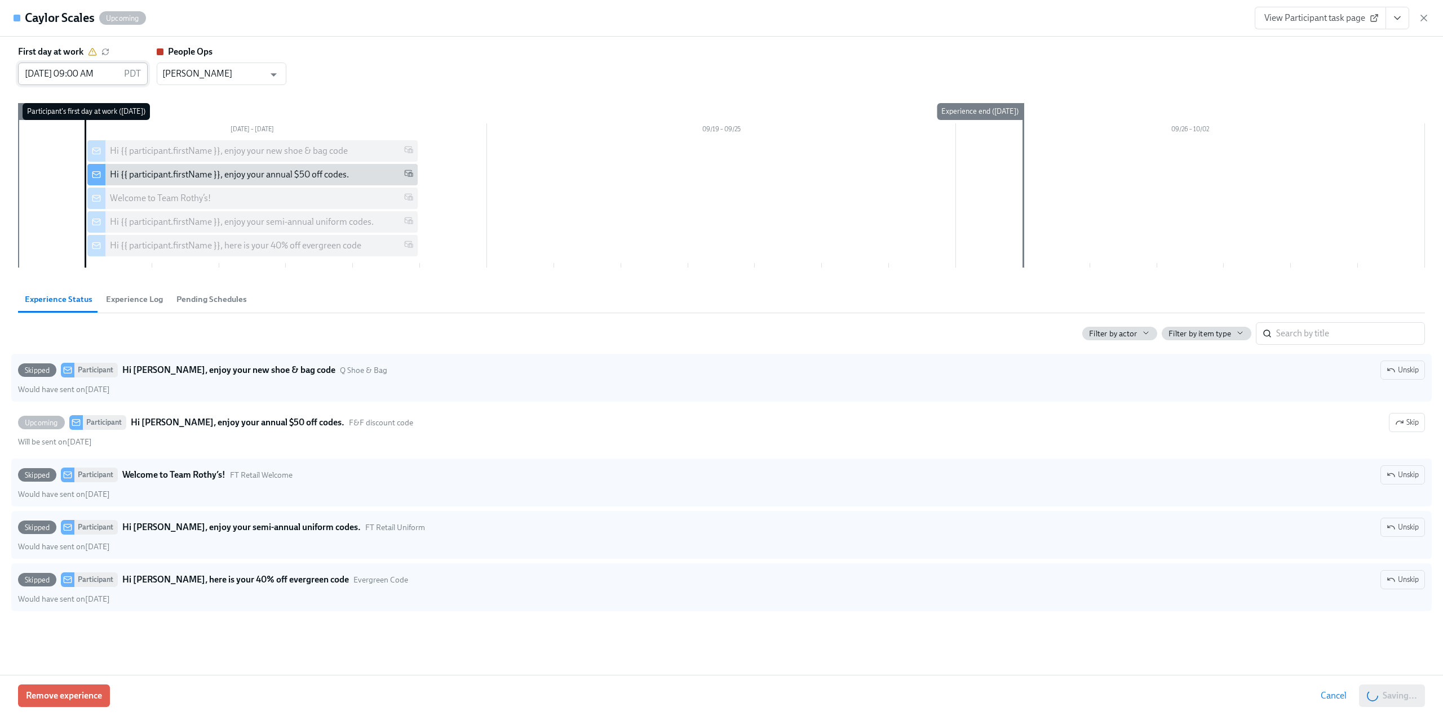
click at [61, 73] on input "09/13/2025 09:00 AM" at bounding box center [68, 74] width 101 height 23
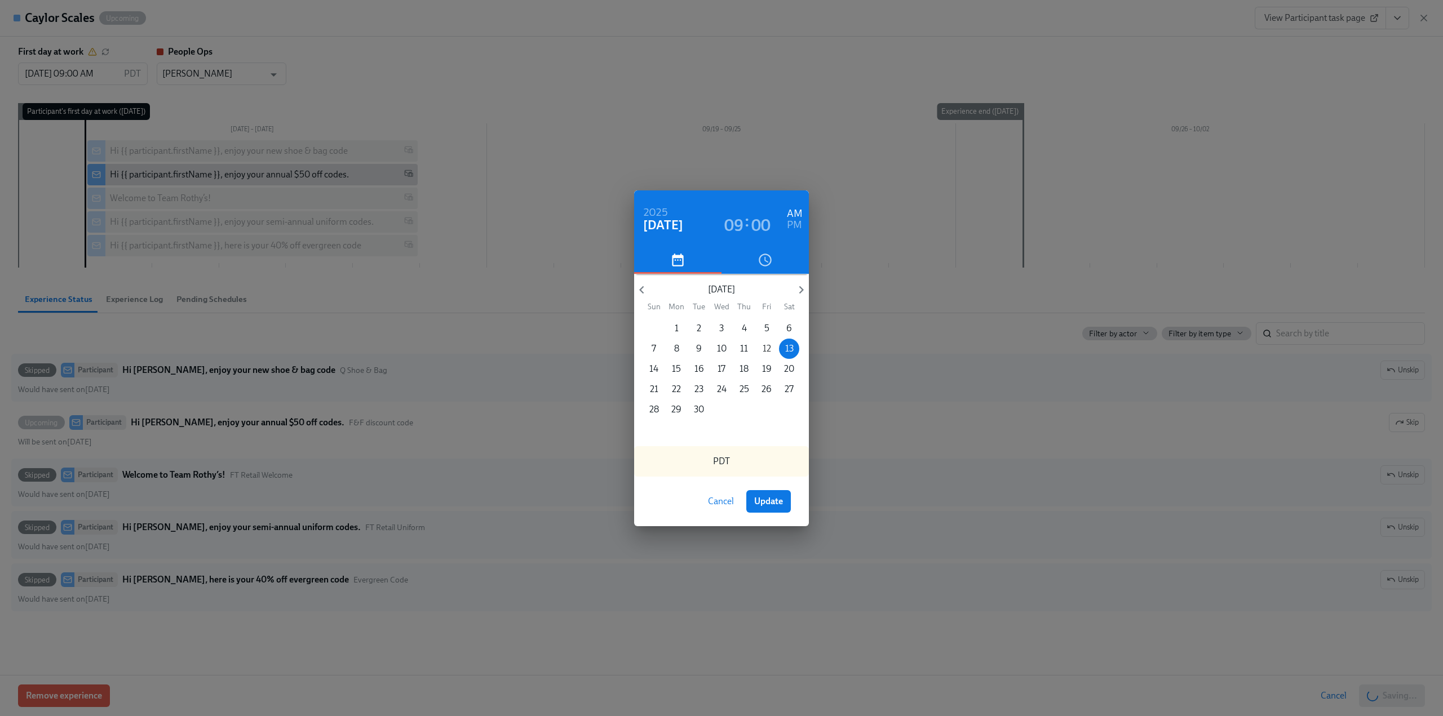
click at [771, 354] on span "12" at bounding box center [766, 349] width 20 height 12
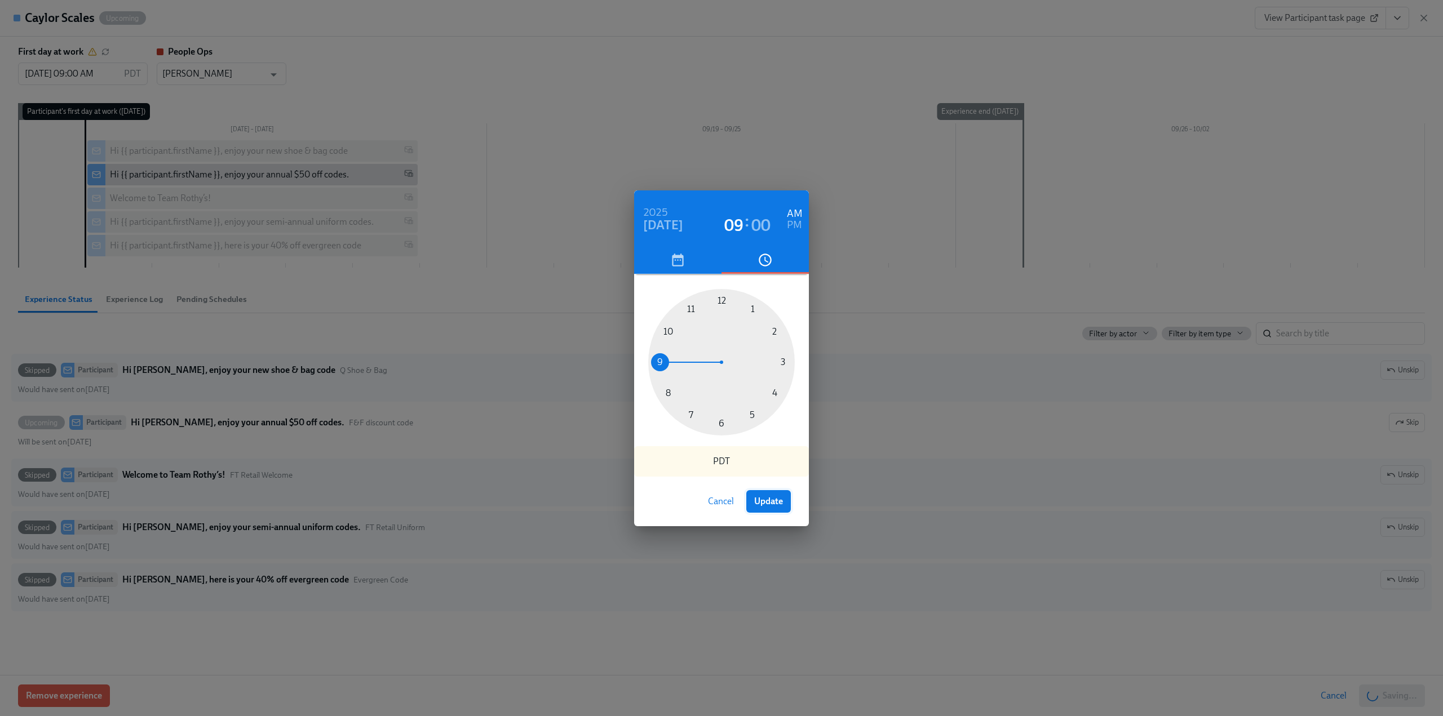
click at [777, 509] on button "Update" at bounding box center [768, 501] width 45 height 23
type input "09/12/2025 09:00 AM"
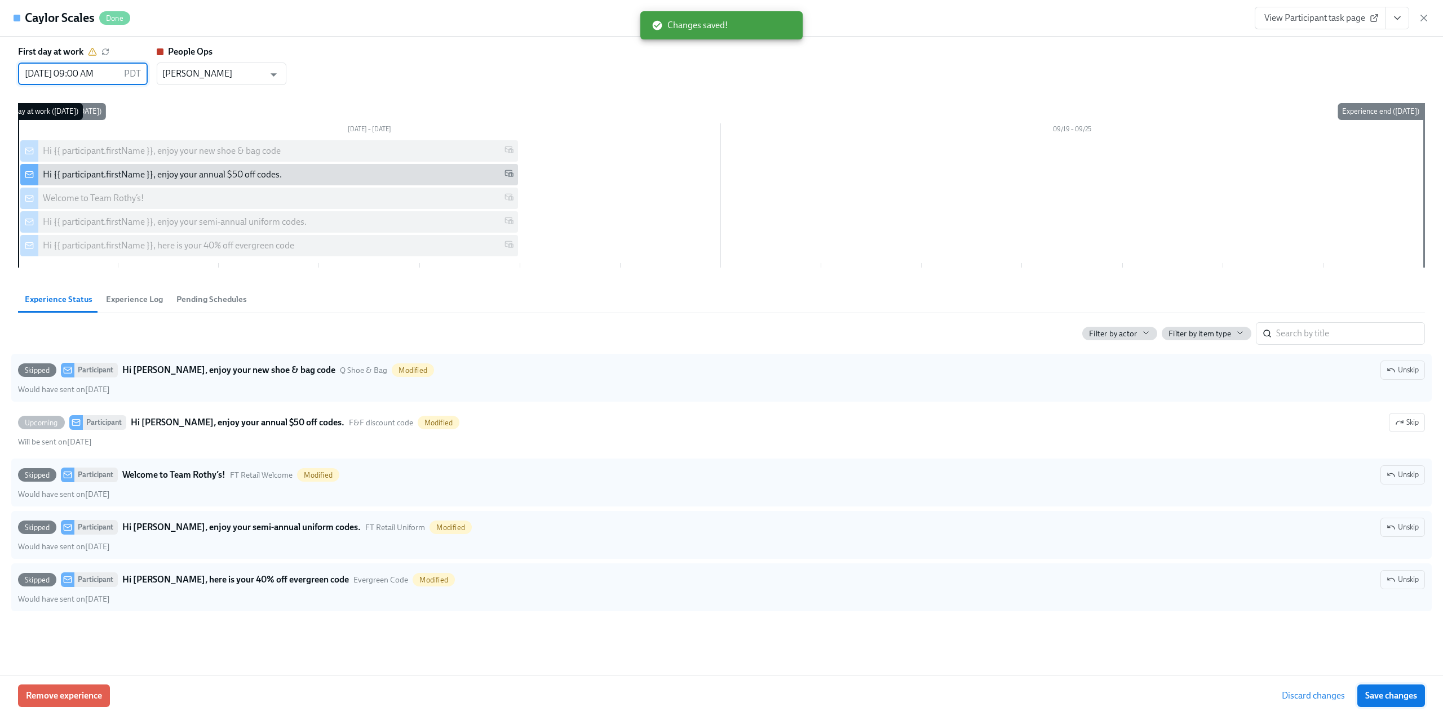
click at [1397, 697] on span "Save changes" at bounding box center [1391, 695] width 52 height 11
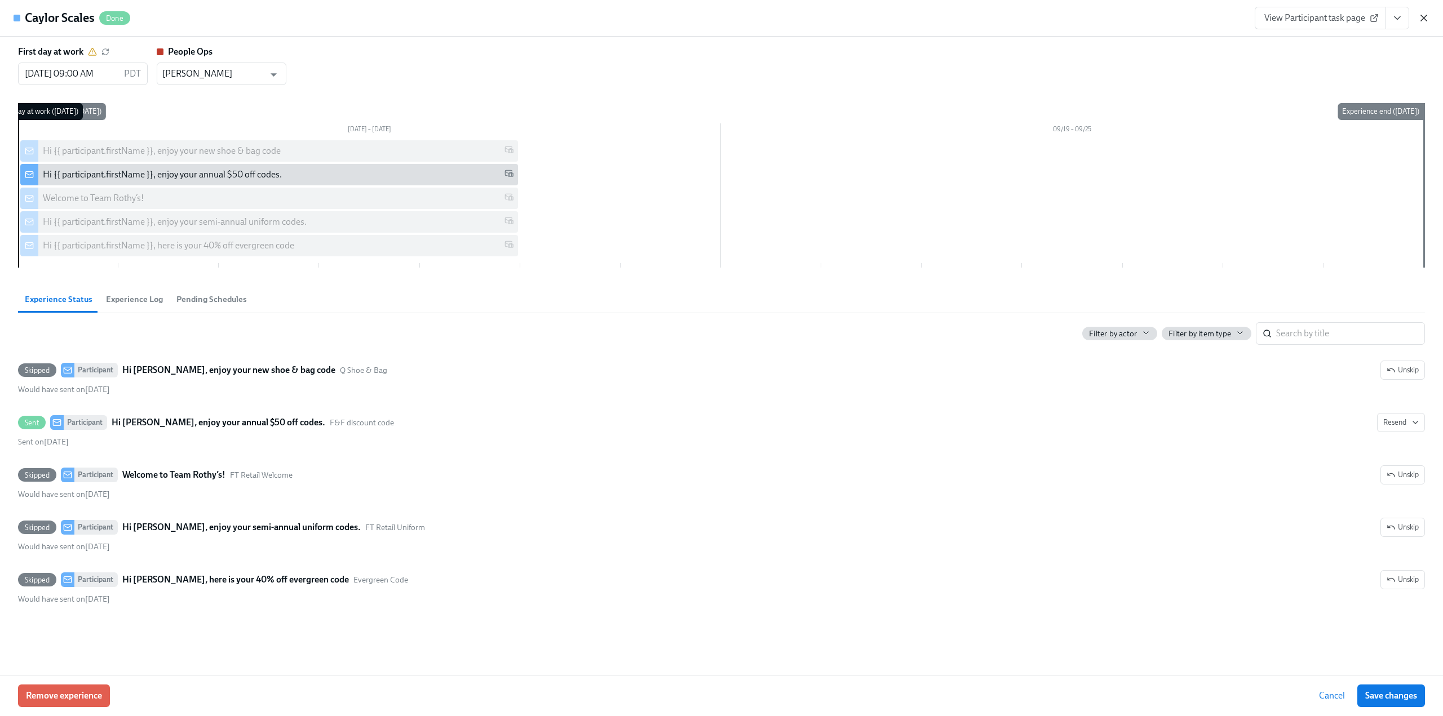
click at [1423, 18] on icon "button" at bounding box center [1424, 18] width 6 height 6
